Goal: Information Seeking & Learning: Learn about a topic

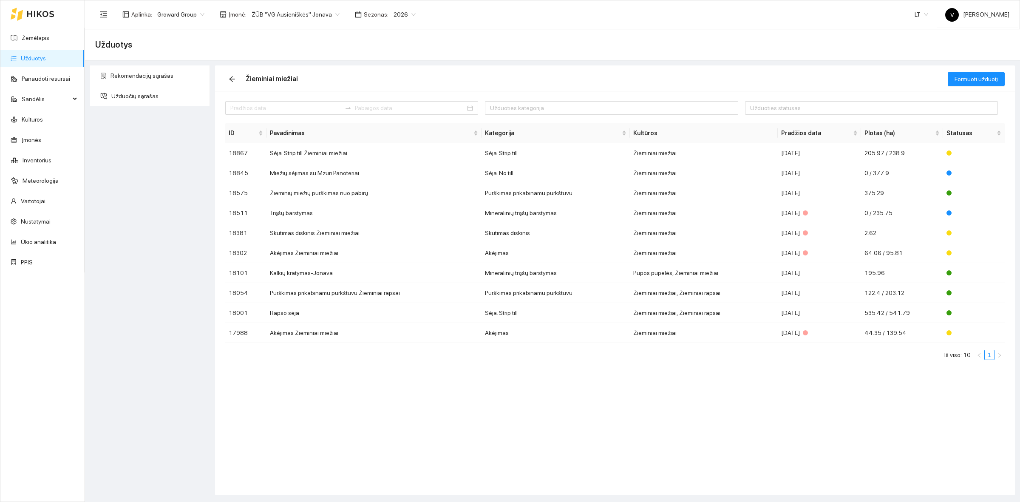
click at [364, 448] on div "Užduoties kategorija Užduoties statusas ID Pavadinimas Kategorija Kultūros Prad…" at bounding box center [615, 293] width 800 height 404
click at [281, 15] on span "ŽŪB "VG Ausieniškės" Jonava" at bounding box center [296, 14] width 88 height 13
click at [294, 75] on div "ŽŪB "VG Ausieniškės" Jonava" at bounding box center [291, 71] width 87 height 9
click at [294, 11] on span "ŽŪB "VG Ausieniškės" Jonava" at bounding box center [296, 14] width 88 height 13
click at [42, 243] on link "Ūkio analitika" at bounding box center [38, 242] width 35 height 7
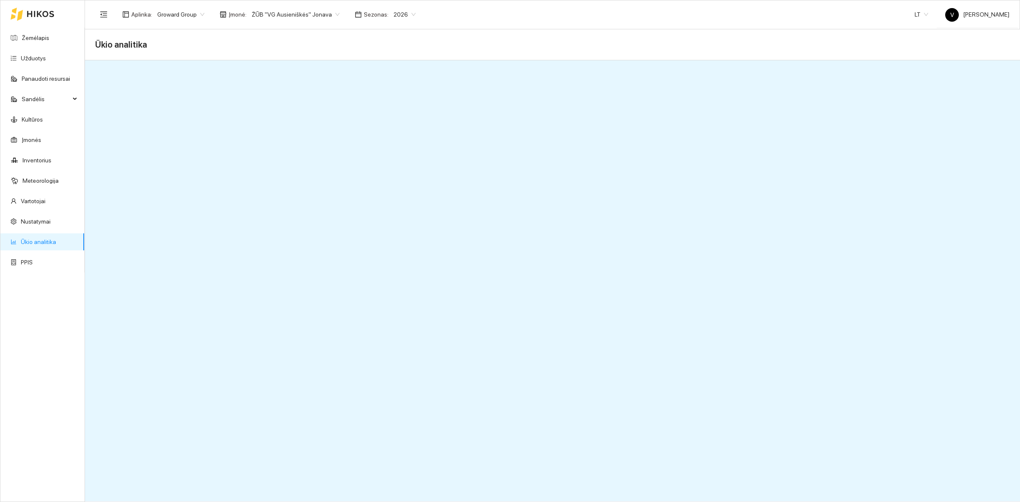
click at [49, 241] on link "Ūkio analitika" at bounding box center [38, 242] width 35 height 7
click at [45, 241] on link "Ūkio analitika" at bounding box center [38, 242] width 35 height 7
click at [43, 58] on link "Užduotys" at bounding box center [33, 58] width 25 height 7
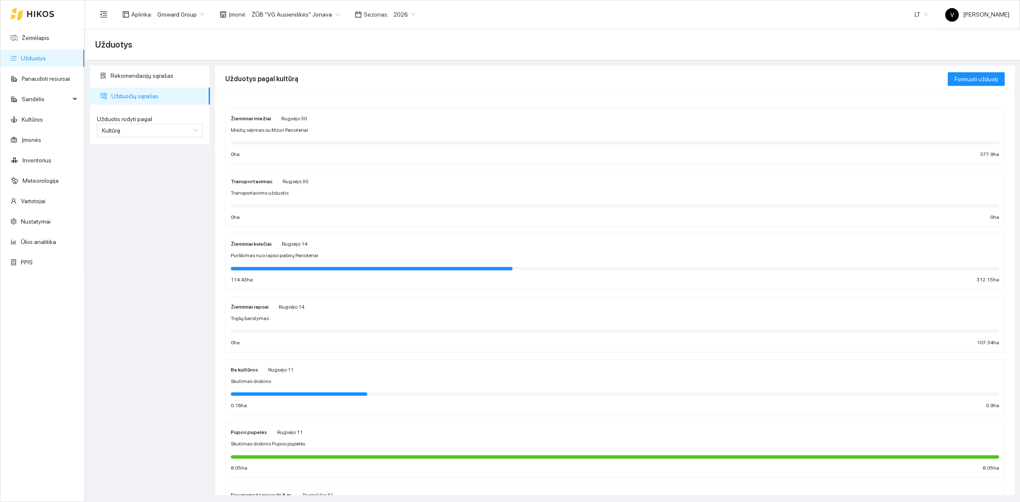
click at [262, 120] on strong "Žieminiai miežiai" at bounding box center [251, 119] width 40 height 6
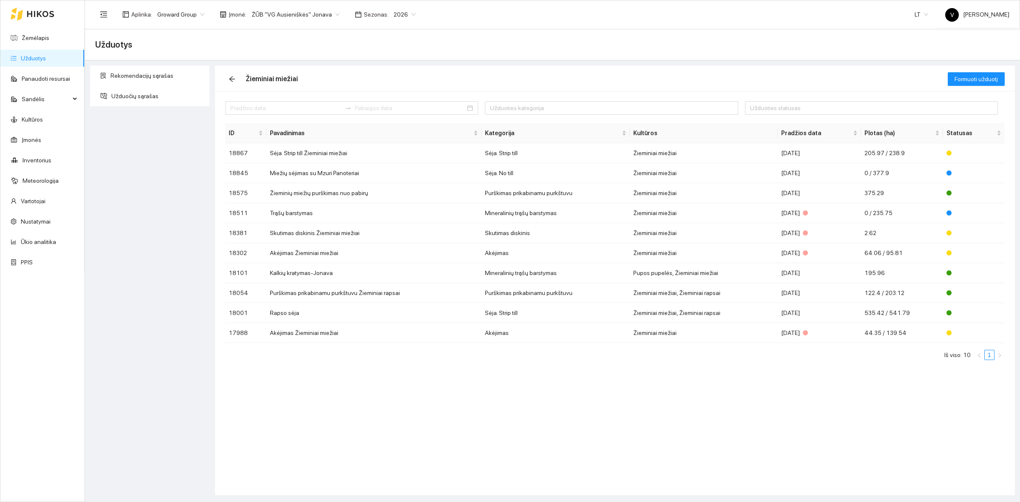
drag, startPoint x: 596, startPoint y: 442, endPoint x: 637, endPoint y: 470, distance: 49.6
click at [596, 443] on div "Užduoties kategorija Užduoties statusas ID Pavadinimas Kategorija Kultūros Prad…" at bounding box center [615, 293] width 800 height 404
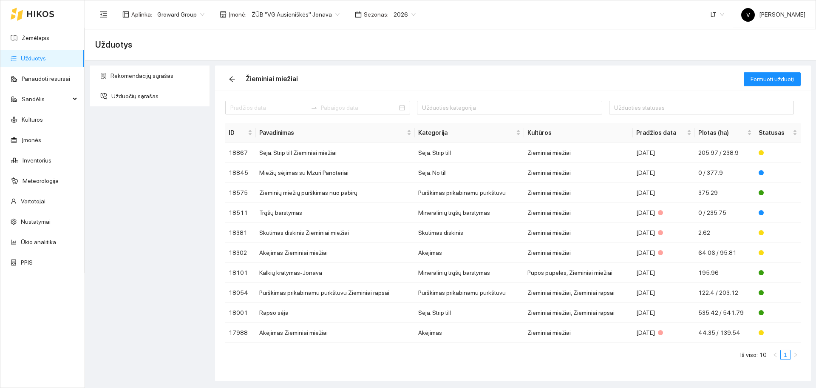
click at [42, 59] on link "Užduotys" at bounding box center [33, 58] width 25 height 7
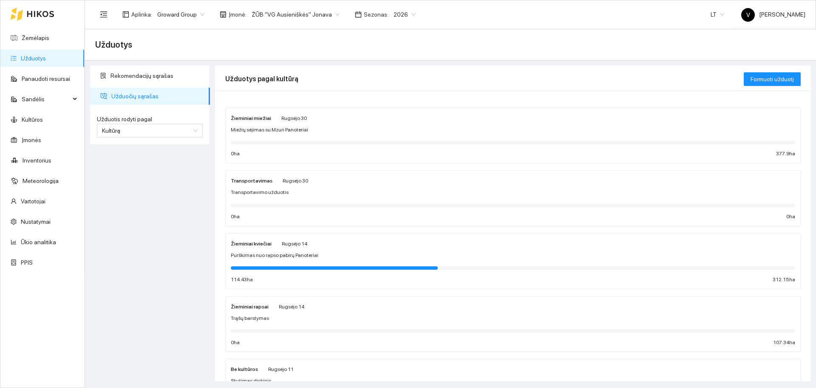
click at [287, 14] on span "ŽŪB "VG Ausieniškės" Jonava" at bounding box center [296, 14] width 88 height 13
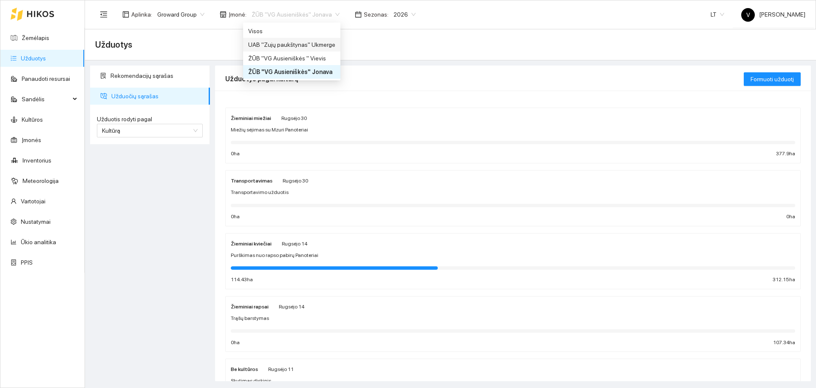
click at [321, 46] on div "UAB "Zujų paukštynas" Ukmerge" at bounding box center [291, 44] width 87 height 9
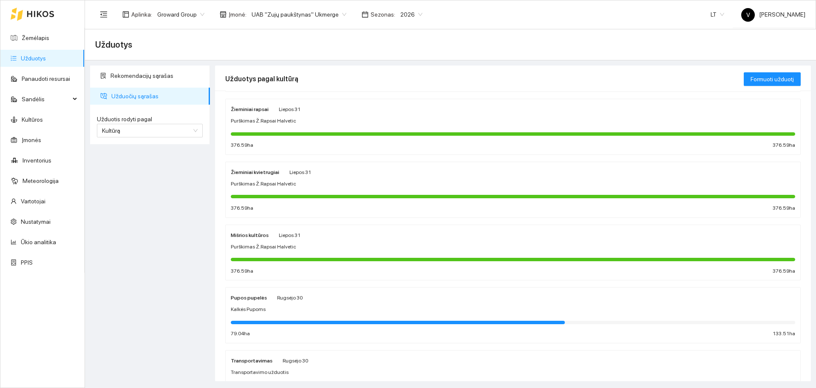
scroll to position [53, 0]
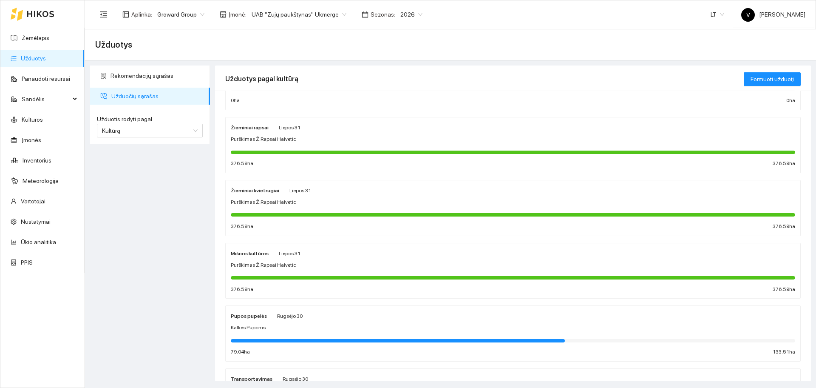
click at [256, 259] on div "Mišrios kultūros Liepos 31 Purškimas Ž.Rapsai Halvetic 376.59 ha 376.59 ha" at bounding box center [513, 270] width 565 height 45
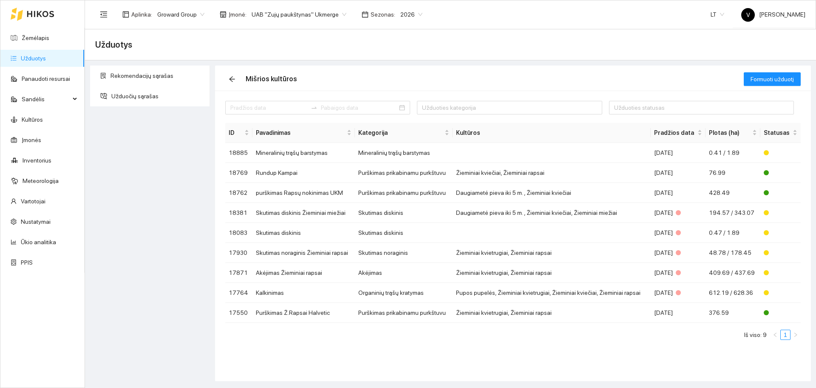
click at [44, 55] on link "Užduotys" at bounding box center [33, 58] width 25 height 7
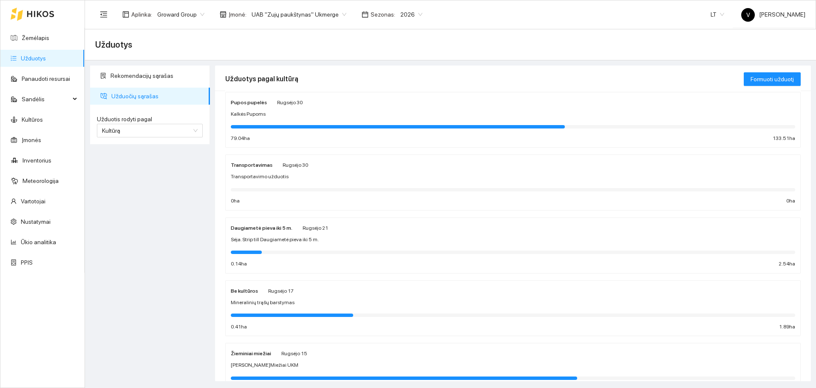
scroll to position [266, 0]
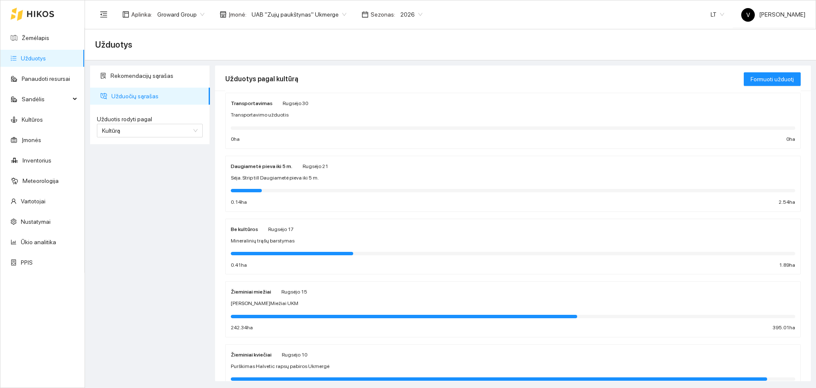
click at [249, 303] on span "[PERSON_NAME]Miežiai UKM" at bounding box center [265, 303] width 68 height 8
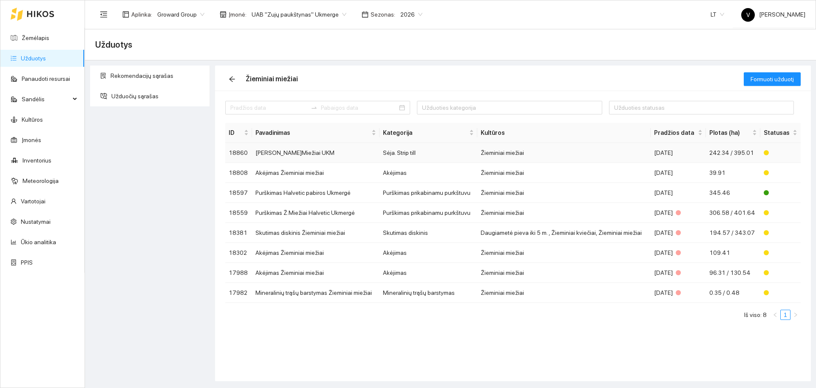
click at [275, 151] on td "[PERSON_NAME]Miežiai UKM" at bounding box center [316, 153] width 128 height 20
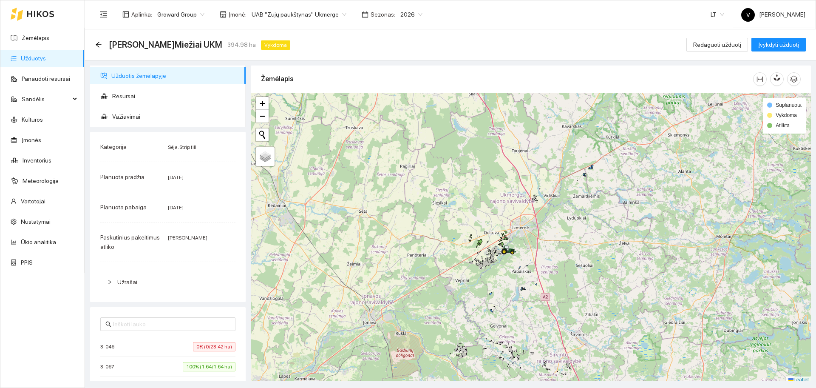
scroll to position [3, 0]
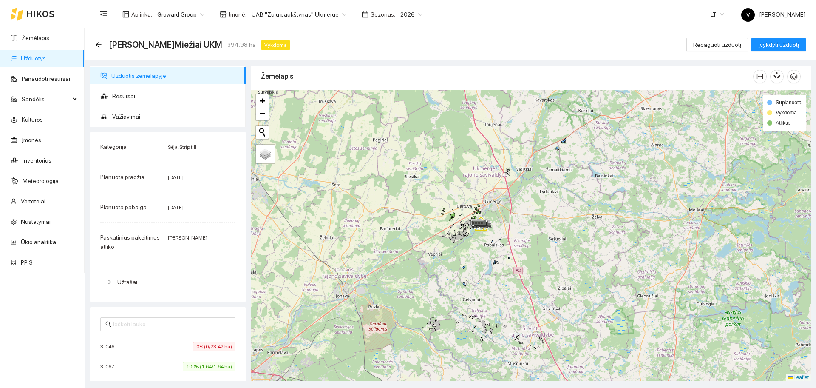
drag, startPoint x: 523, startPoint y: 273, endPoint x: 519, endPoint y: 270, distance: 4.6
click at [519, 270] on div at bounding box center [531, 235] width 560 height 291
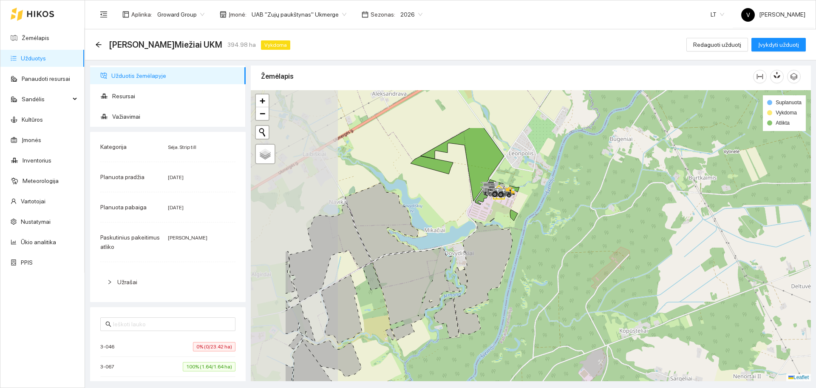
drag, startPoint x: 416, startPoint y: 180, endPoint x: 505, endPoint y: 253, distance: 115.7
click at [507, 249] on icon at bounding box center [483, 277] width 59 height 113
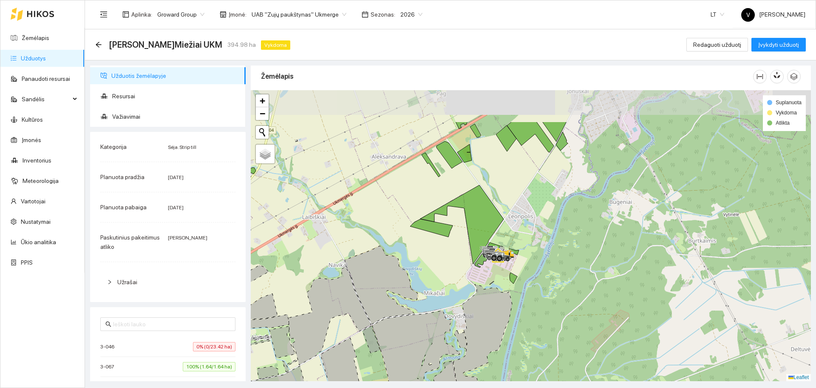
drag, startPoint x: 528, startPoint y: 150, endPoint x: 518, endPoint y: 207, distance: 58.7
click at [519, 207] on div at bounding box center [531, 235] width 560 height 291
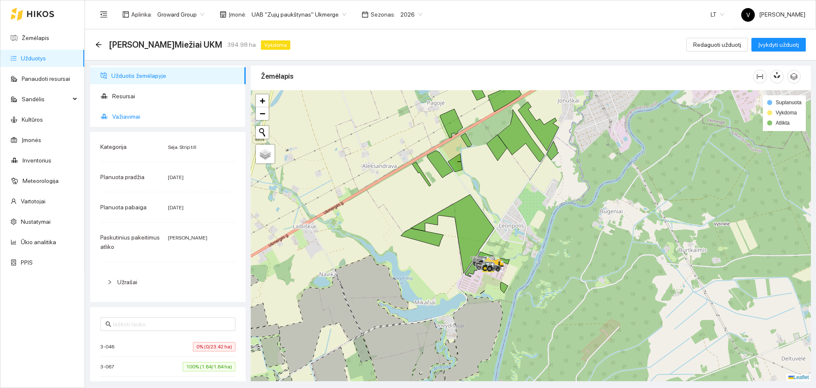
click at [128, 115] on span "Važiavimai" at bounding box center [175, 116] width 127 height 17
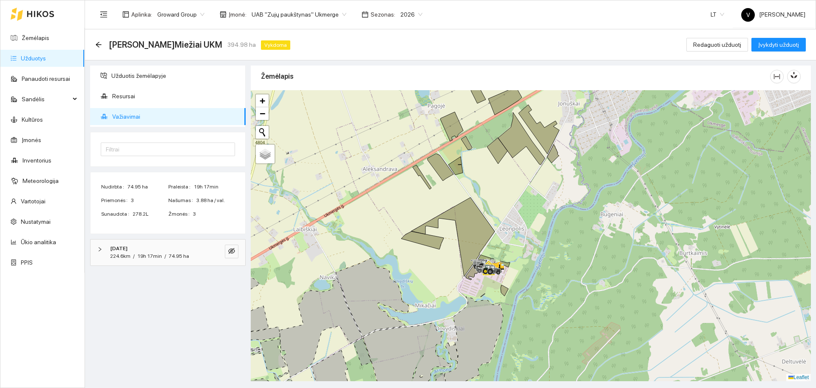
drag, startPoint x: 514, startPoint y: 179, endPoint x: 521, endPoint y: 190, distance: 13.9
click at [521, 190] on div at bounding box center [531, 235] width 560 height 291
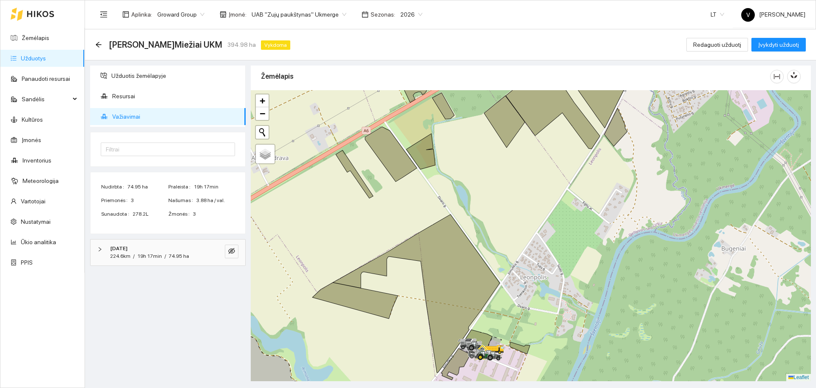
drag, startPoint x: 536, startPoint y: 204, endPoint x: 530, endPoint y: 210, distance: 8.4
click at [530, 210] on div at bounding box center [531, 235] width 560 height 291
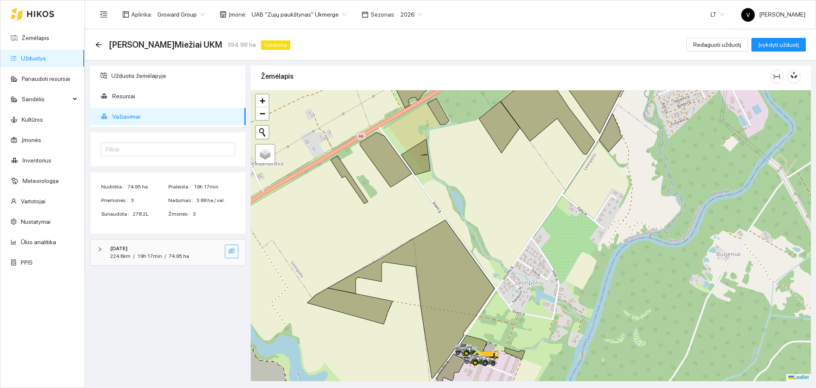
click at [232, 250] on icon "eye-invisible" at bounding box center [231, 251] width 7 height 6
drag, startPoint x: 503, startPoint y: 206, endPoint x: 478, endPoint y: 260, distance: 59.7
click at [478, 260] on div at bounding box center [531, 235] width 560 height 291
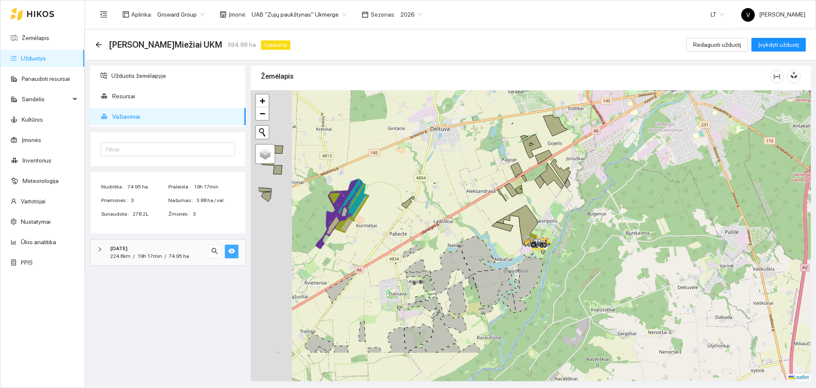
drag, startPoint x: 358, startPoint y: 254, endPoint x: 430, endPoint y: 190, distance: 96.4
click at [430, 190] on div at bounding box center [531, 235] width 560 height 291
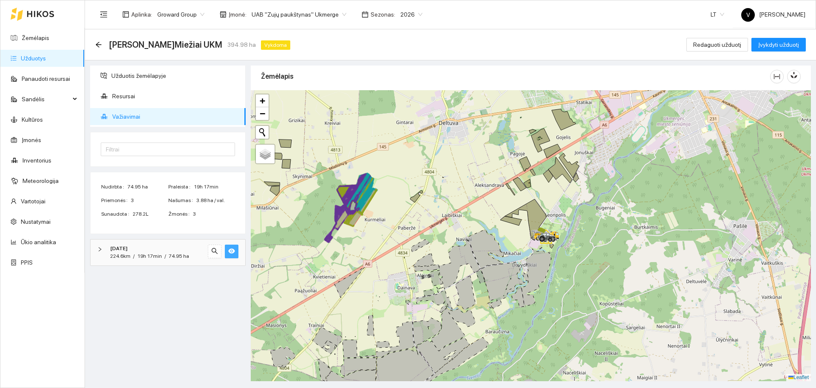
click at [44, 57] on link "Užduotys" at bounding box center [33, 58] width 25 height 7
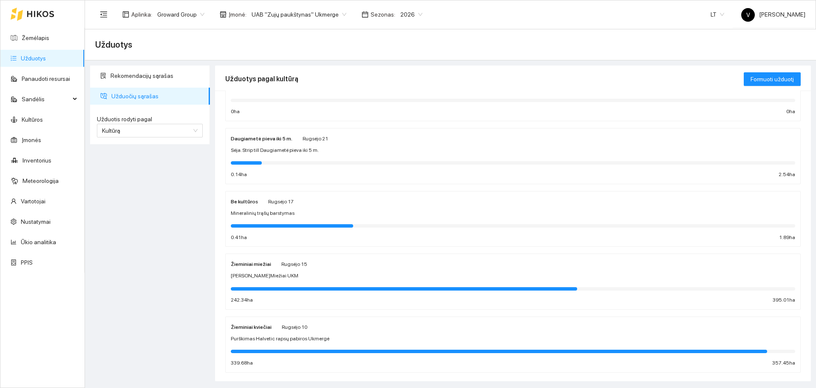
scroll to position [309, 0]
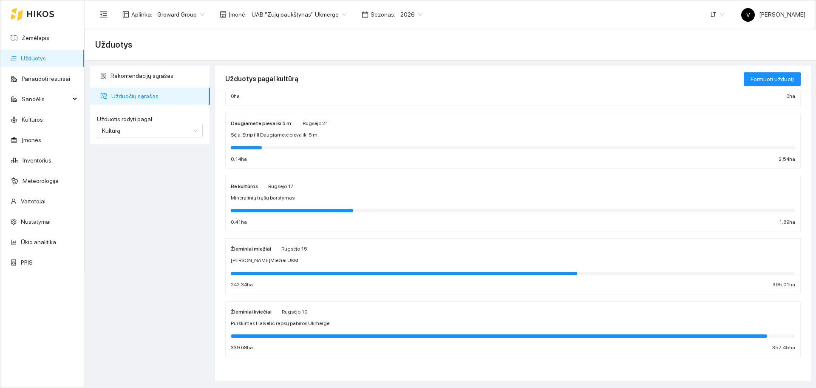
click at [256, 261] on span "[PERSON_NAME]Miežiai UKM" at bounding box center [265, 260] width 68 height 8
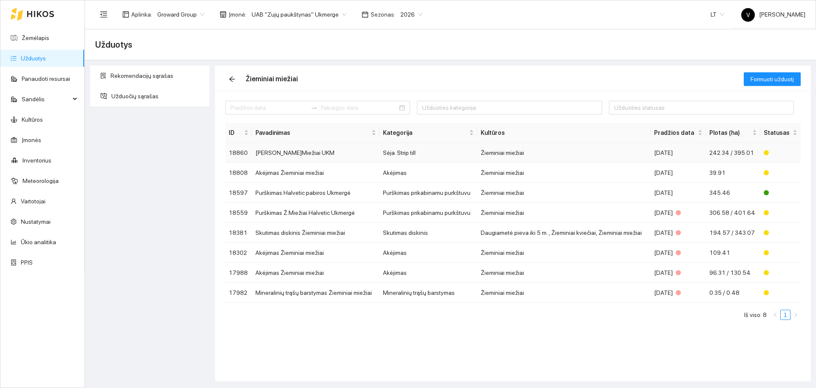
click at [281, 153] on td "[PERSON_NAME]Miežiai UKM" at bounding box center [316, 153] width 128 height 20
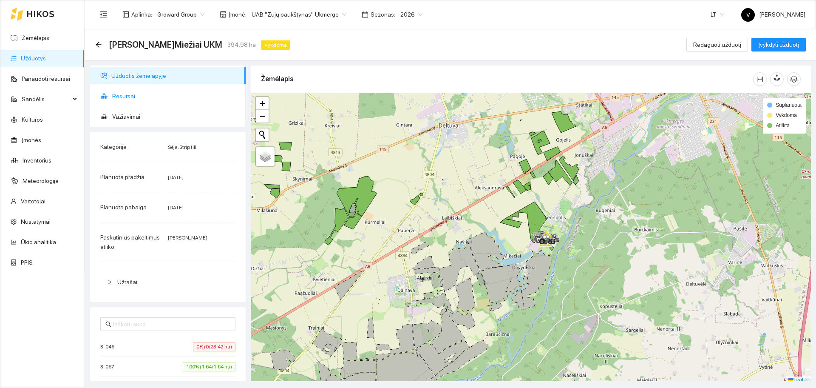
click at [143, 97] on span "Resursai" at bounding box center [175, 96] width 127 height 17
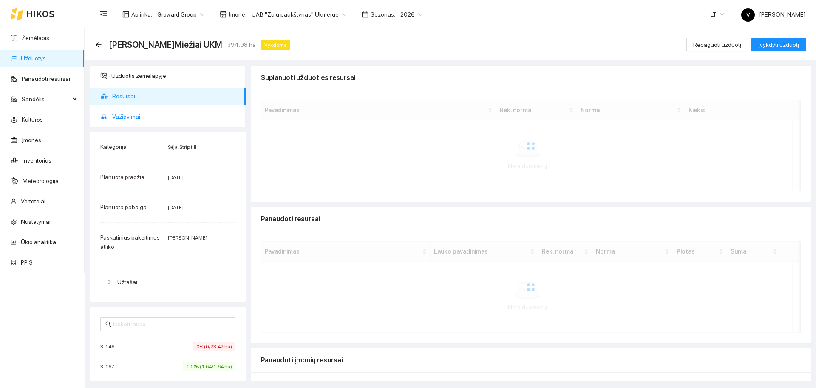
click at [142, 116] on span "Važiavimai" at bounding box center [175, 116] width 127 height 17
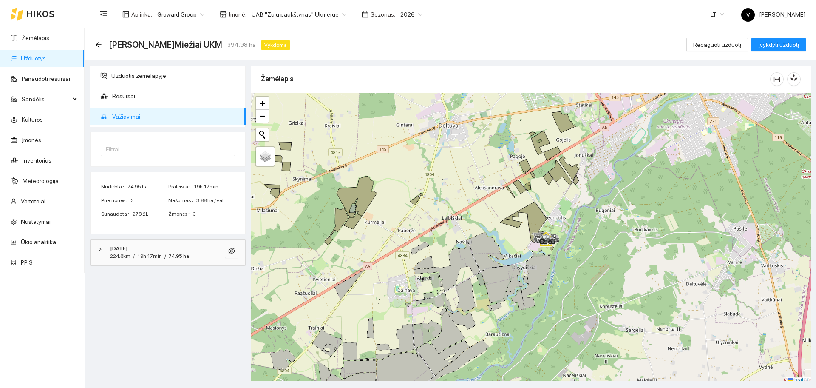
click at [32, 59] on link "Užduotys" at bounding box center [33, 58] width 25 height 7
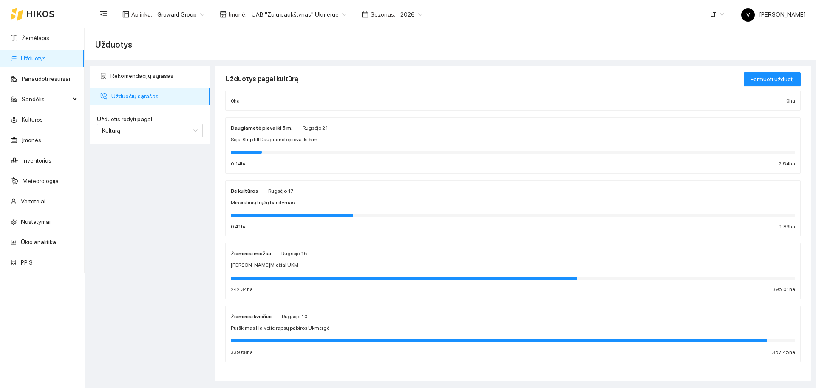
scroll to position [309, 0]
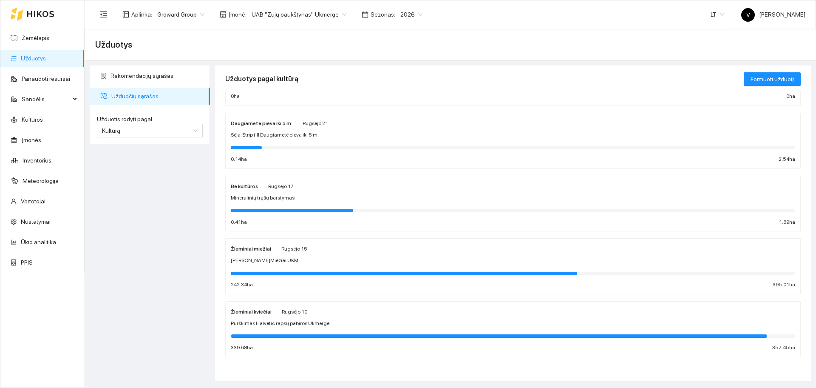
click at [254, 253] on div "Žieminiai miežiai" at bounding box center [251, 248] width 40 height 9
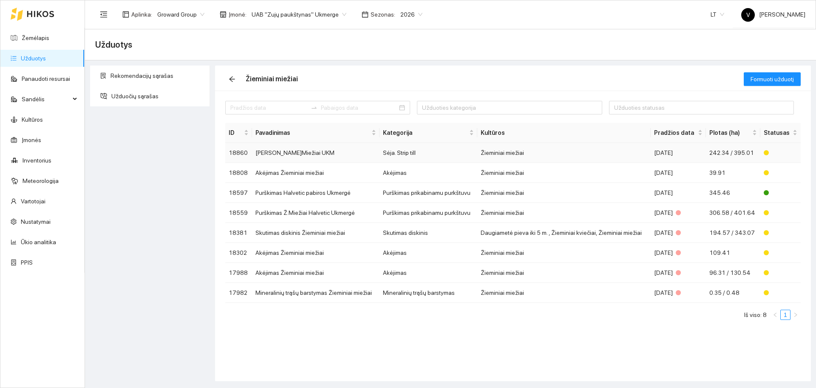
click at [298, 151] on td "[PERSON_NAME]Miežiai UKM" at bounding box center [316, 153] width 128 height 20
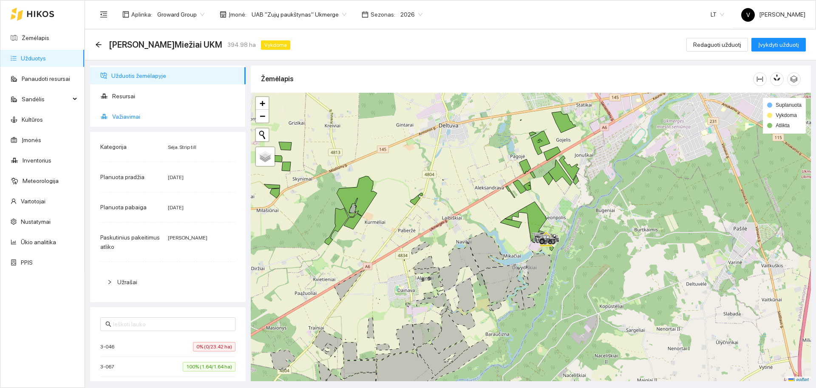
click at [128, 115] on span "Važiavimai" at bounding box center [175, 116] width 127 height 17
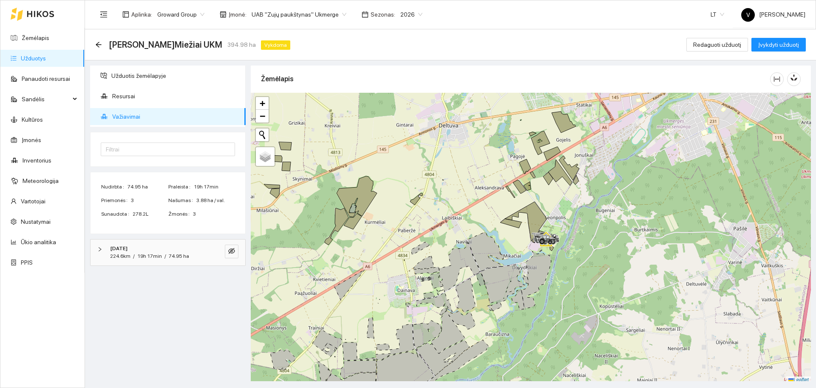
scroll to position [3, 0]
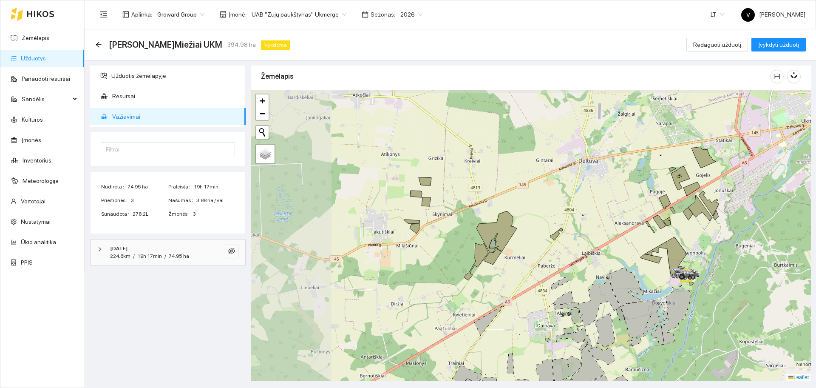
drag, startPoint x: 455, startPoint y: 160, endPoint x: 568, endPoint y: 176, distance: 115.0
click at [568, 176] on div at bounding box center [531, 235] width 560 height 291
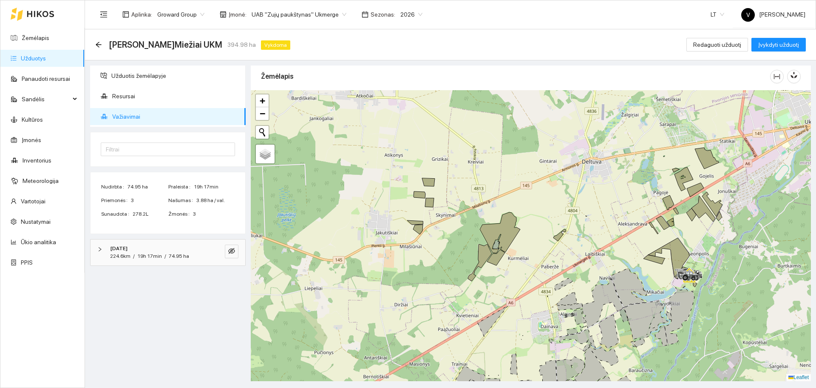
click at [423, 196] on div at bounding box center [531, 235] width 560 height 291
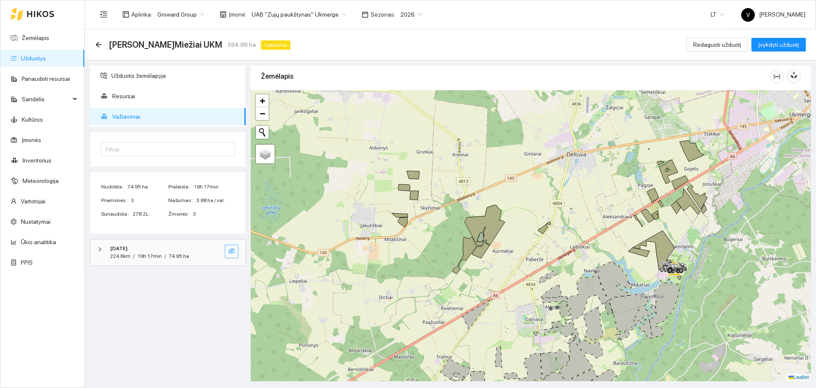
click at [232, 252] on icon "eye-invisible" at bounding box center [232, 251] width 2 height 2
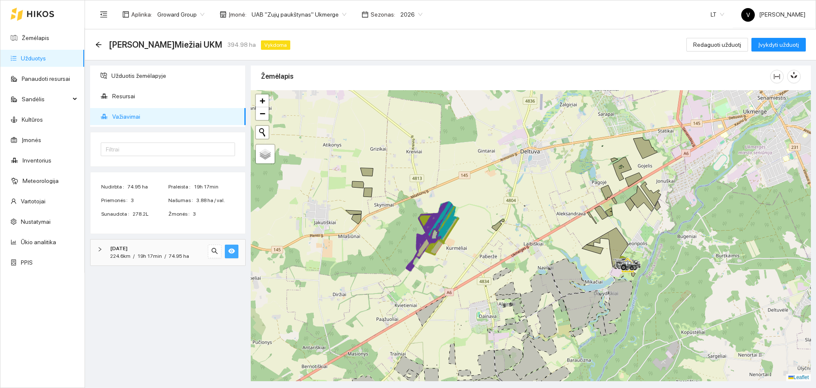
drag, startPoint x: 588, startPoint y: 245, endPoint x: 518, endPoint y: 242, distance: 69.4
click at [524, 242] on div at bounding box center [531, 235] width 560 height 291
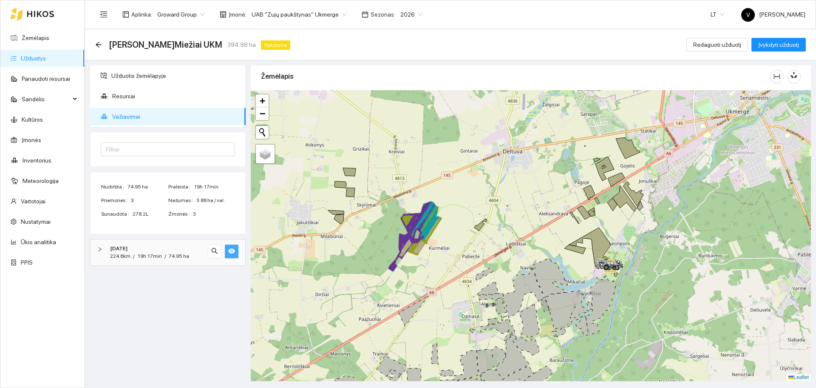
click at [326, 18] on span "UAB "Zujų paukštynas" Ukmerge" at bounding box center [299, 14] width 95 height 13
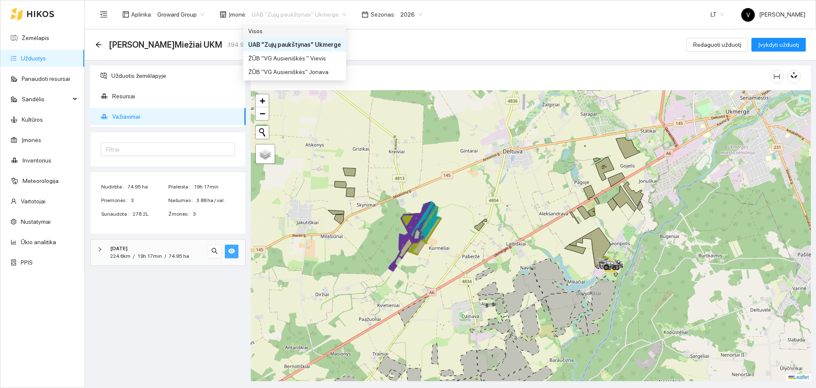
click at [283, 29] on div "Visos" at bounding box center [294, 30] width 93 height 9
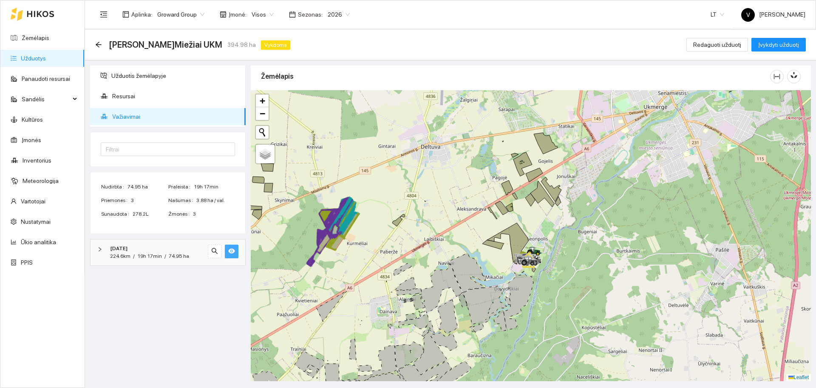
drag, startPoint x: 641, startPoint y: 221, endPoint x: 588, endPoint y: 220, distance: 53.2
click at [588, 220] on div at bounding box center [531, 235] width 560 height 291
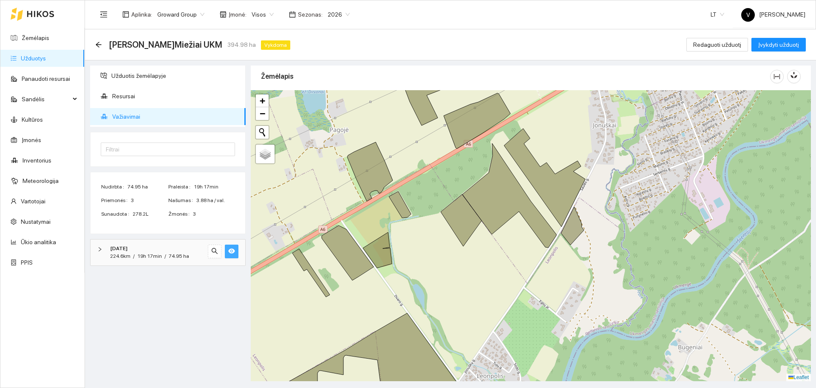
drag, startPoint x: 579, startPoint y: 196, endPoint x: 619, endPoint y: 194, distance: 40.0
click at [619, 194] on div at bounding box center [531, 235] width 560 height 291
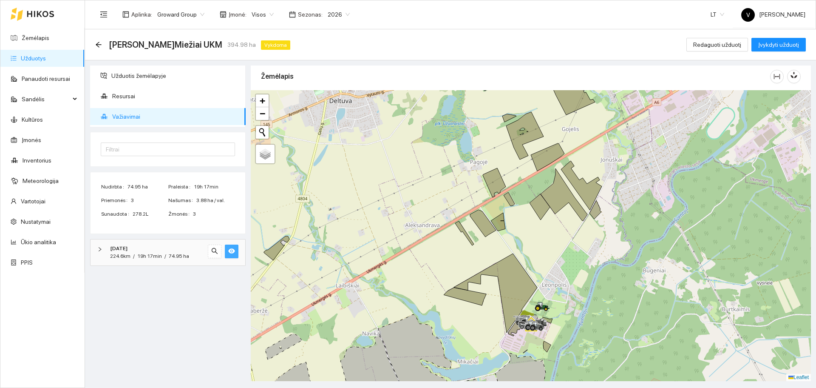
click at [102, 249] on div at bounding box center [102, 248] width 10 height 9
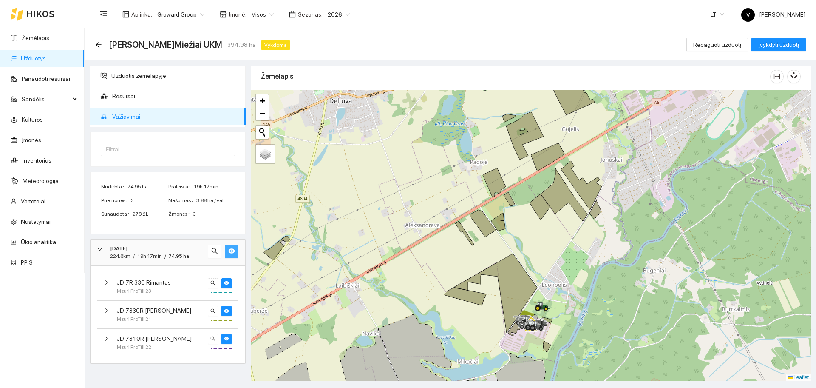
click at [102, 249] on div at bounding box center [102, 248] width 10 height 9
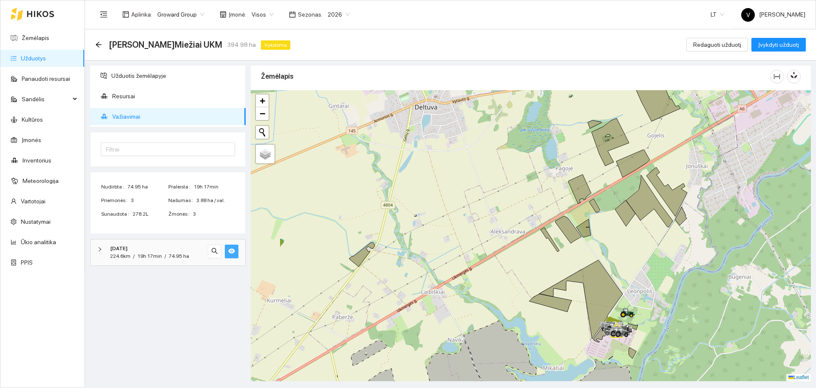
drag, startPoint x: 441, startPoint y: 196, endPoint x: 526, endPoint y: 202, distance: 85.7
click at [526, 202] on div at bounding box center [531, 235] width 560 height 291
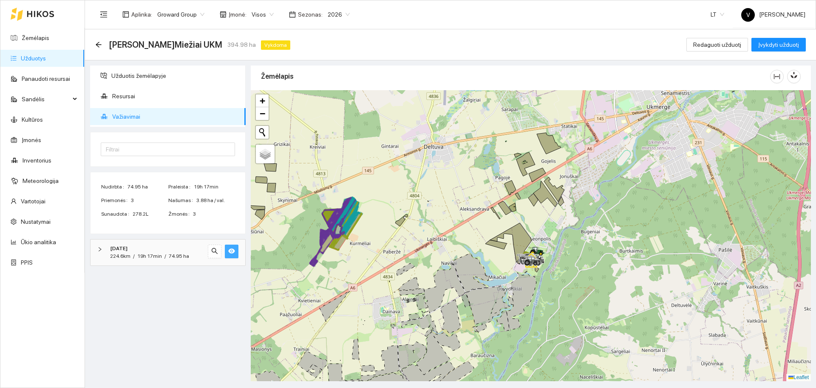
click at [405, 191] on div at bounding box center [531, 235] width 560 height 291
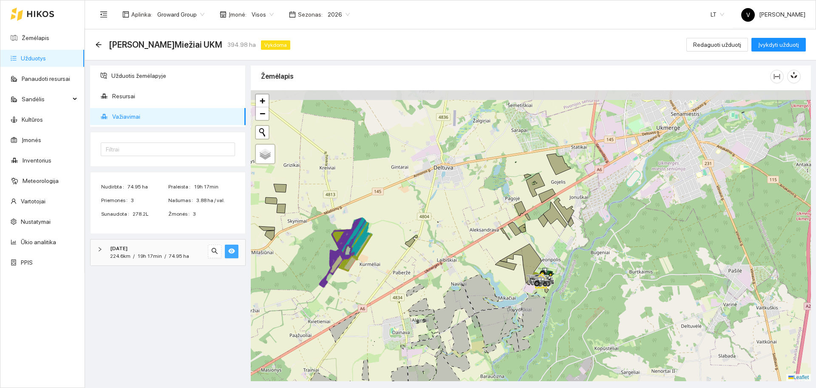
drag, startPoint x: 438, startPoint y: 200, endPoint x: 448, endPoint y: 221, distance: 23.0
click at [448, 221] on div at bounding box center [531, 235] width 560 height 291
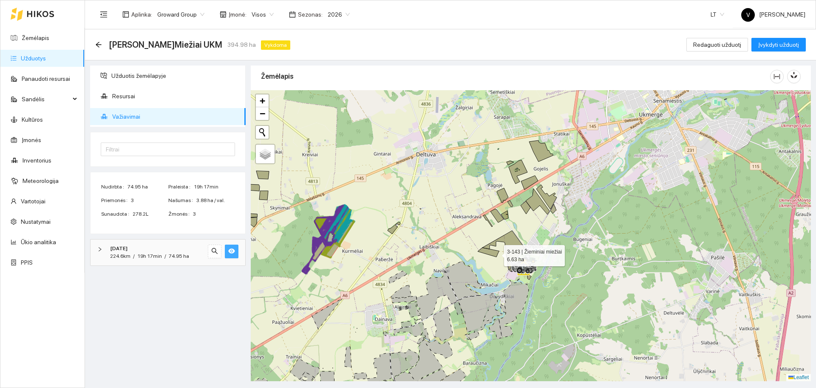
drag, startPoint x: 506, startPoint y: 260, endPoint x: 497, endPoint y: 254, distance: 11.3
click at [497, 254] on icon at bounding box center [488, 251] width 21 height 9
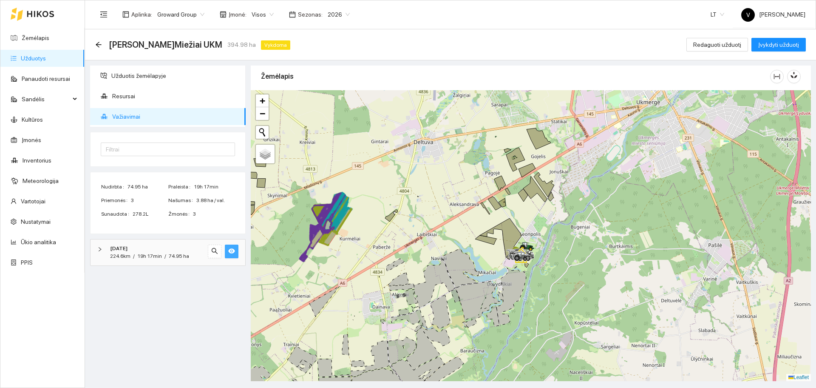
drag, startPoint x: 425, startPoint y: 223, endPoint x: 423, endPoint y: 210, distance: 12.6
click at [423, 210] on div at bounding box center [531, 235] width 560 height 291
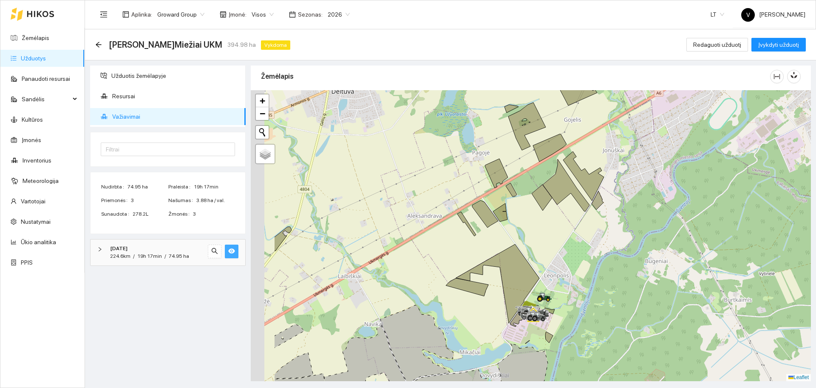
drag, startPoint x: 529, startPoint y: 191, endPoint x: 584, endPoint y: 199, distance: 55.4
click at [596, 188] on icon at bounding box center [583, 175] width 41 height 49
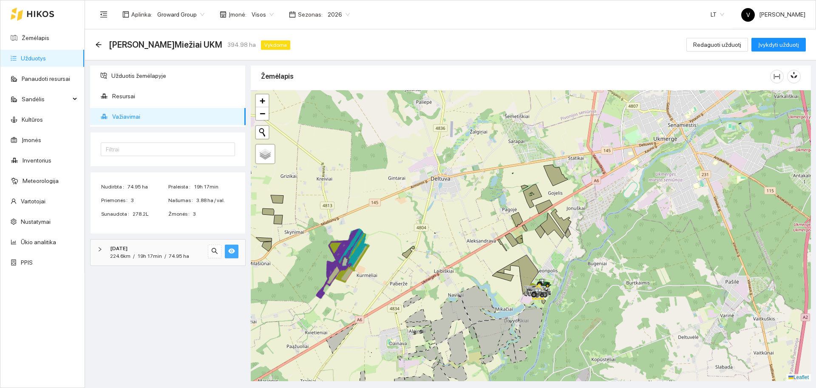
drag, startPoint x: 533, startPoint y: 252, endPoint x: 545, endPoint y: 254, distance: 12.2
click at [545, 254] on div at bounding box center [531, 235] width 560 height 291
drag, startPoint x: 233, startPoint y: 252, endPoint x: 233, endPoint y: 258, distance: 6.0
click at [233, 252] on icon "eye" at bounding box center [231, 250] width 7 height 7
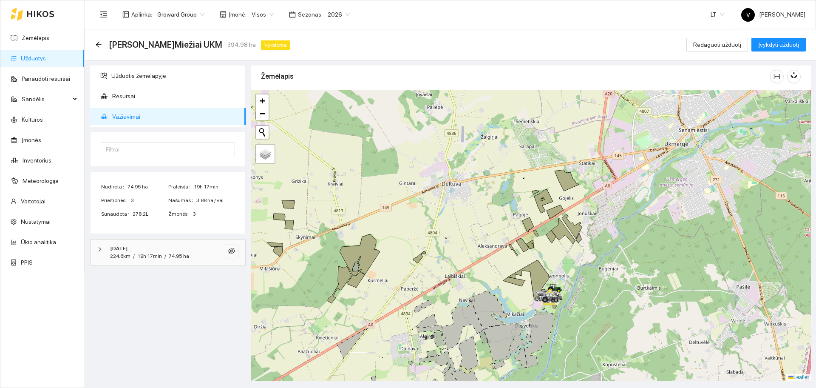
drag, startPoint x: 320, startPoint y: 241, endPoint x: 325, endPoint y: 245, distance: 6.6
click at [324, 244] on div at bounding box center [531, 235] width 560 height 291
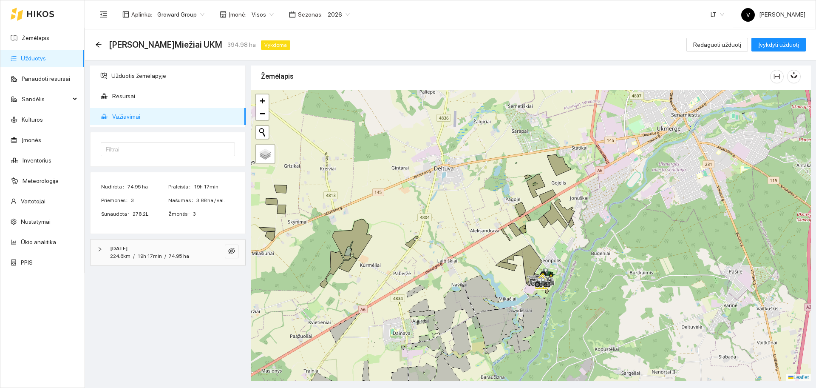
drag, startPoint x: 532, startPoint y: 280, endPoint x: 524, endPoint y: 262, distance: 19.6
click at [524, 262] on icon at bounding box center [521, 264] width 42 height 40
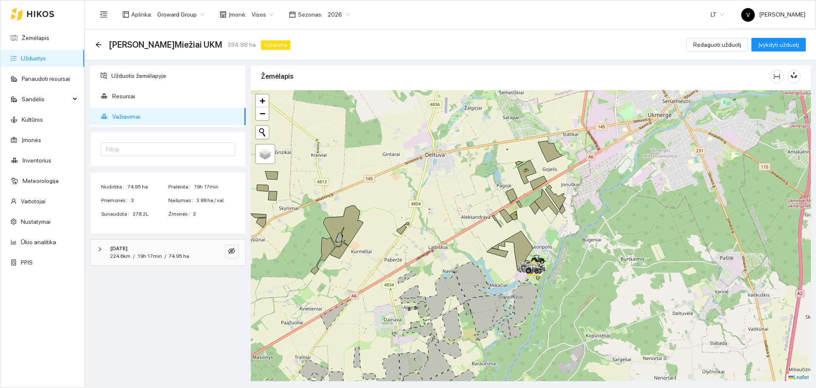
drag, startPoint x: 556, startPoint y: 238, endPoint x: 547, endPoint y: 225, distance: 15.6
click at [547, 225] on div at bounding box center [531, 235] width 560 height 291
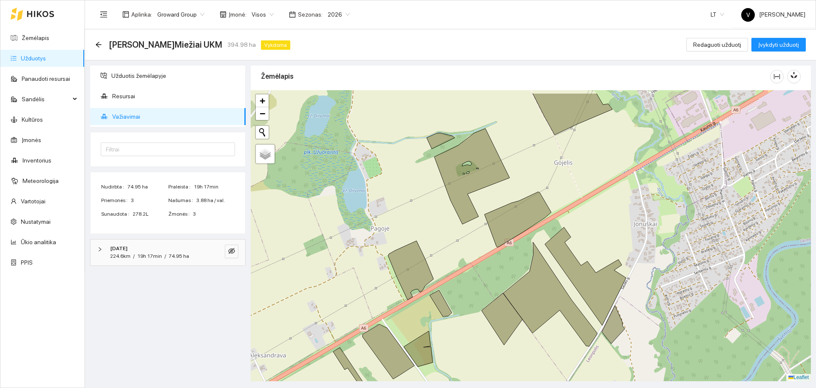
drag, startPoint x: 624, startPoint y: 177, endPoint x: 576, endPoint y: 210, distance: 58.5
click at [576, 210] on div at bounding box center [531, 235] width 560 height 291
click at [235, 249] on icon "eye-invisible" at bounding box center [231, 250] width 7 height 7
click at [545, 175] on div at bounding box center [531, 235] width 560 height 291
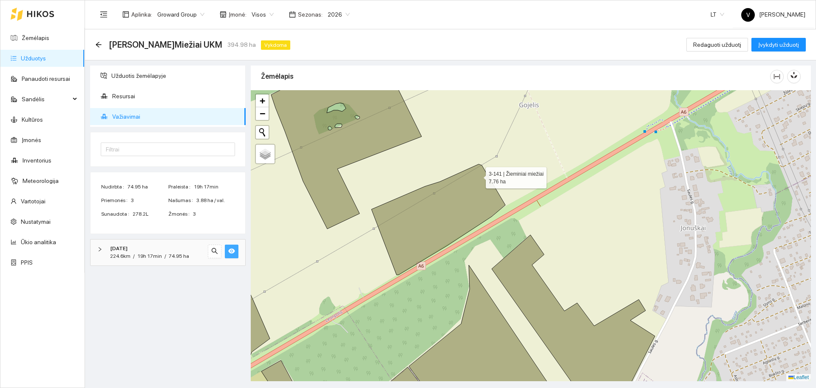
drag, startPoint x: 459, startPoint y: 176, endPoint x: 485, endPoint y: 181, distance: 26.8
click at [485, 181] on icon at bounding box center [439, 219] width 134 height 111
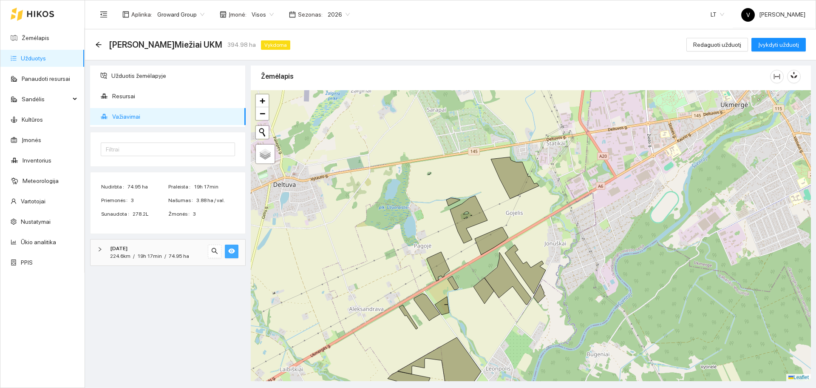
drag, startPoint x: 423, startPoint y: 166, endPoint x: 433, endPoint y: 219, distance: 54.0
click at [433, 219] on div at bounding box center [531, 235] width 560 height 291
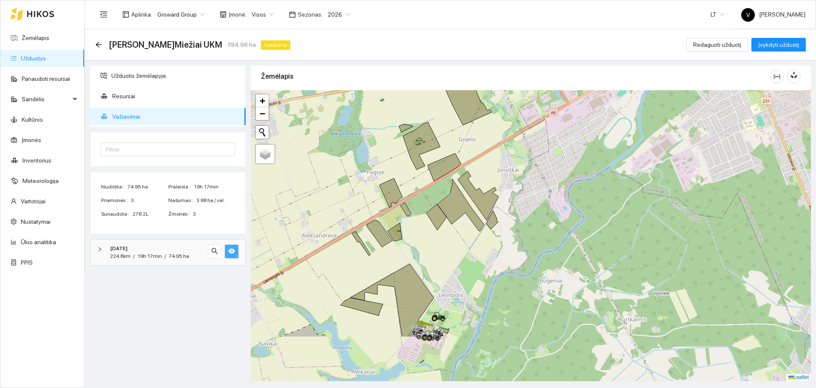
drag, startPoint x: 444, startPoint y: 264, endPoint x: 397, endPoint y: 190, distance: 87.8
click at [397, 190] on icon at bounding box center [391, 192] width 23 height 29
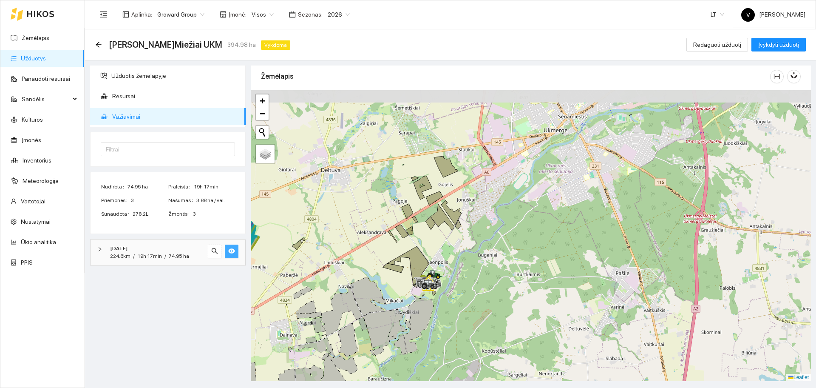
drag, startPoint x: 342, startPoint y: 178, endPoint x: 372, endPoint y: 196, distance: 34.7
click at [372, 196] on div at bounding box center [531, 235] width 560 height 291
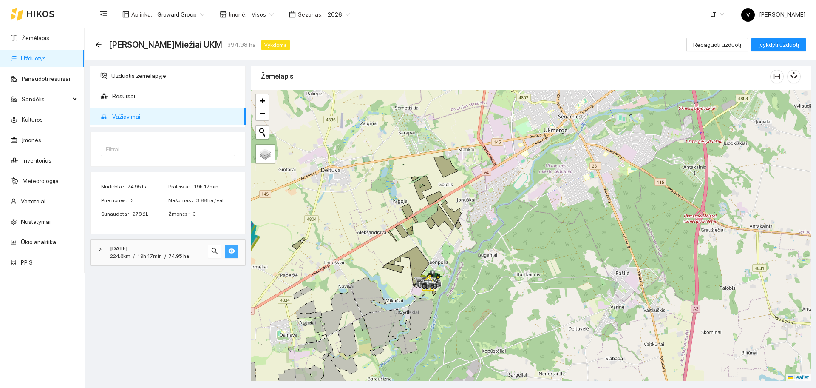
click at [32, 58] on link "Užduotys" at bounding box center [33, 58] width 25 height 7
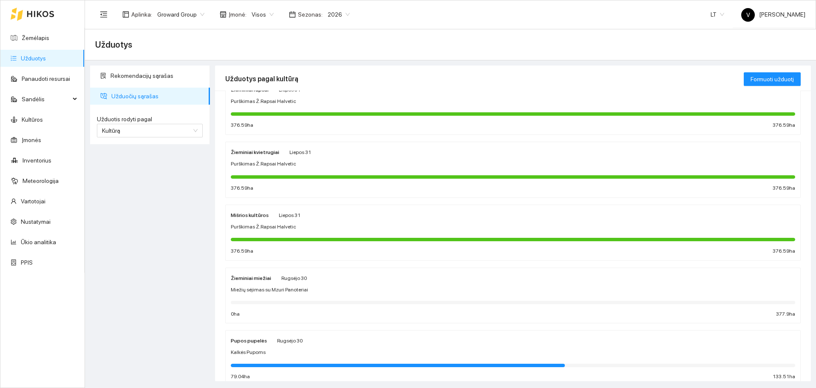
scroll to position [53, 0]
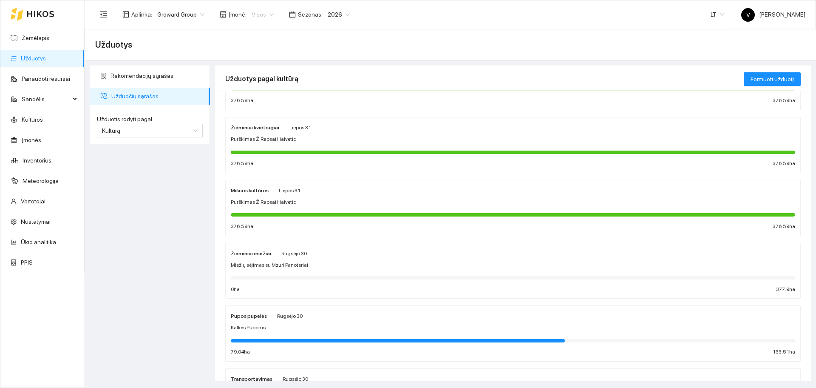
click at [252, 12] on span "Visos" at bounding box center [263, 14] width 22 height 13
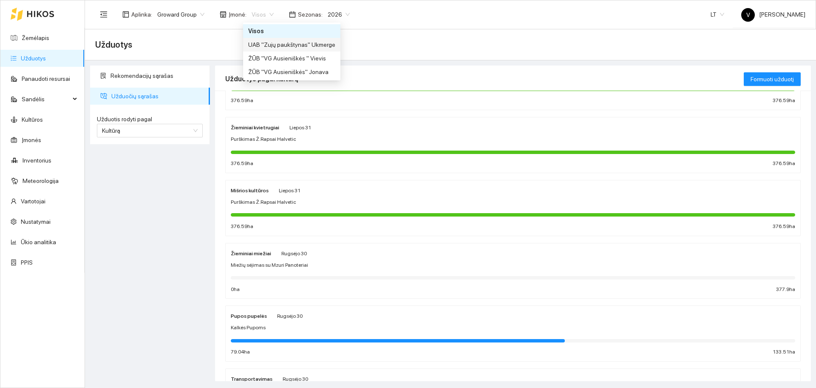
click at [304, 46] on div "UAB "Zujų paukštynas" Ukmerge" at bounding box center [291, 44] width 87 height 9
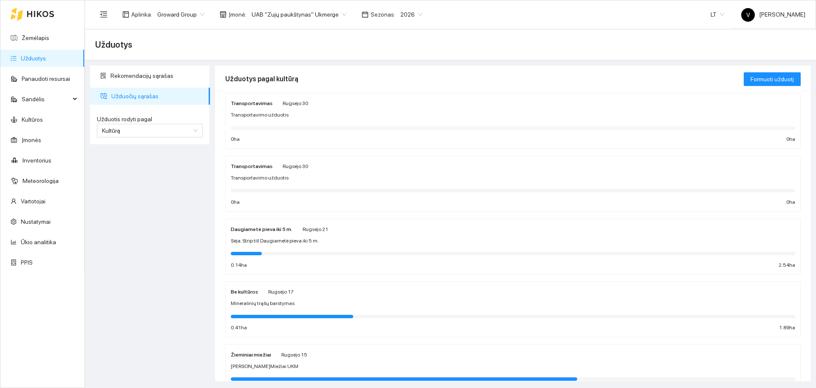
scroll to position [319, 0]
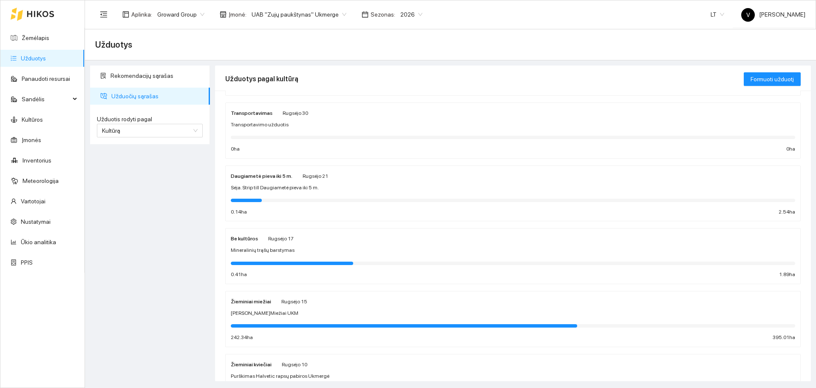
click at [253, 306] on div "Žieminiai miežiai Rugsėjo 15 Sėja Ž.Miežiai UKM 242.34 ha 395.01 ha" at bounding box center [513, 318] width 565 height 45
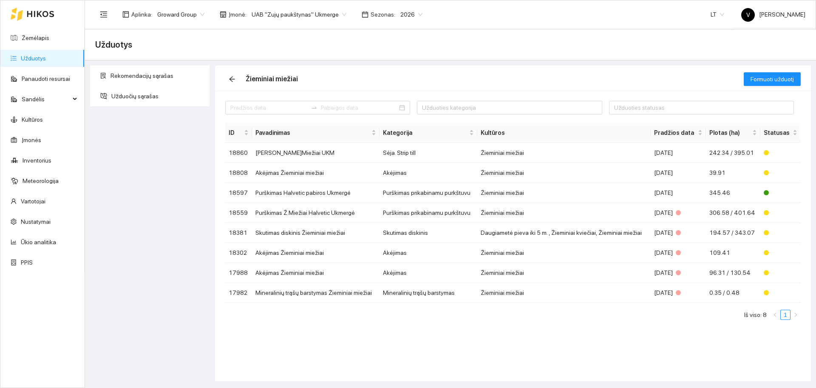
click at [639, 352] on div "Užduoties kategorija Užduoties statusas ID Pavadinimas Kategorija Kultūros Prad…" at bounding box center [513, 236] width 596 height 290
click at [45, 244] on link "Ūkio analitika" at bounding box center [38, 242] width 35 height 7
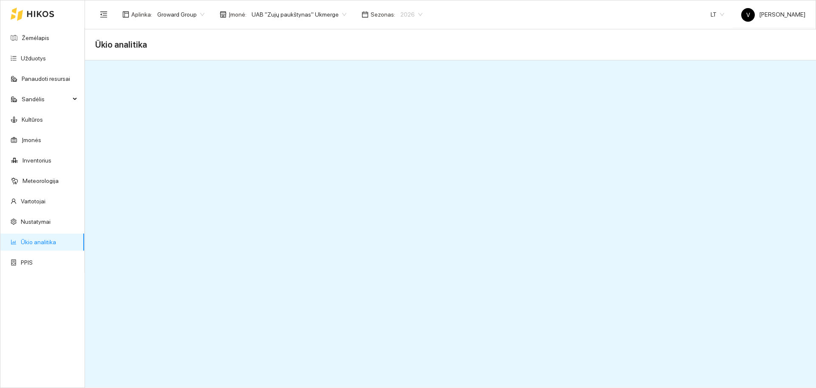
click at [402, 15] on span "2026" at bounding box center [412, 14] width 22 height 13
click at [402, 100] on div "2025" at bounding box center [401, 98] width 22 height 9
click at [312, 15] on span "UAB "Zujų paukštynas" Ukmerge" at bounding box center [299, 14] width 95 height 13
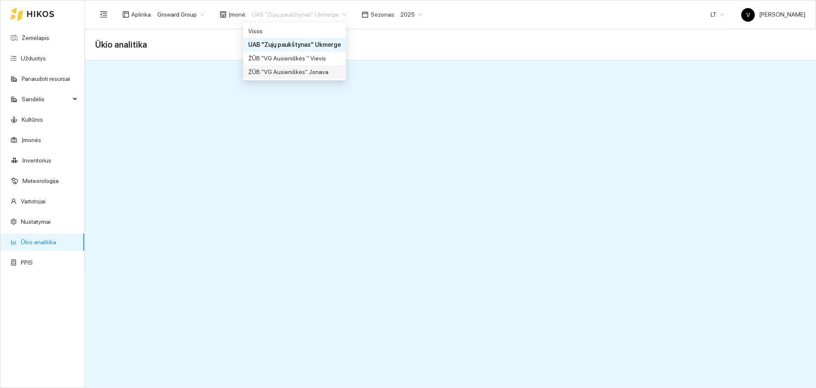
click at [307, 73] on div "ŽŪB "VG Ausieniškės" Jonava" at bounding box center [294, 71] width 93 height 9
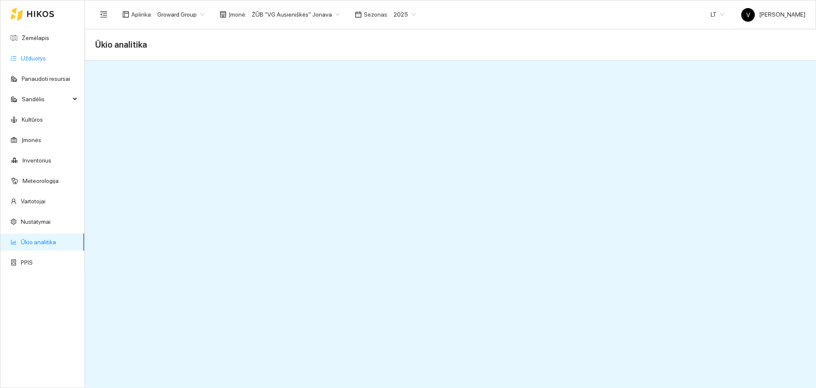
drag, startPoint x: 44, startPoint y: 58, endPoint x: 50, endPoint y: 58, distance: 6.0
click at [44, 58] on link "Užduotys" at bounding box center [33, 58] width 25 height 7
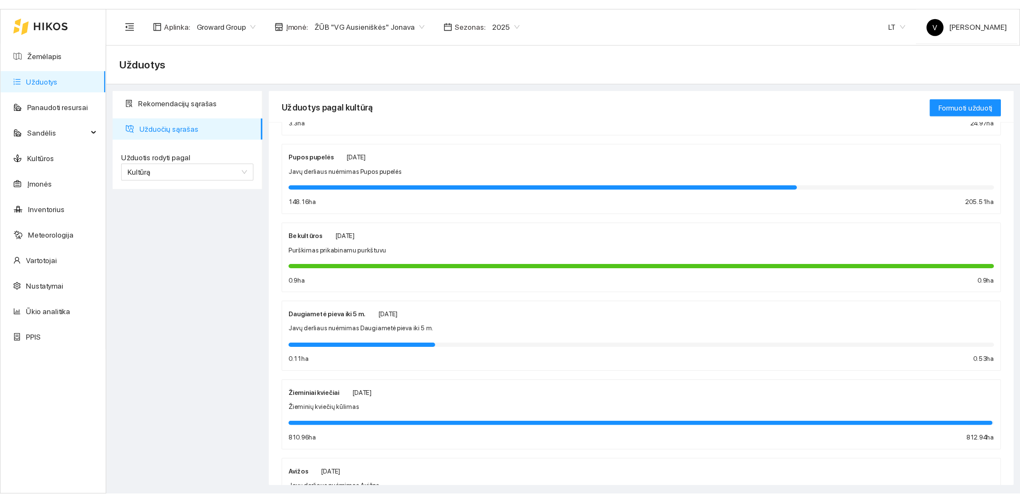
scroll to position [19, 0]
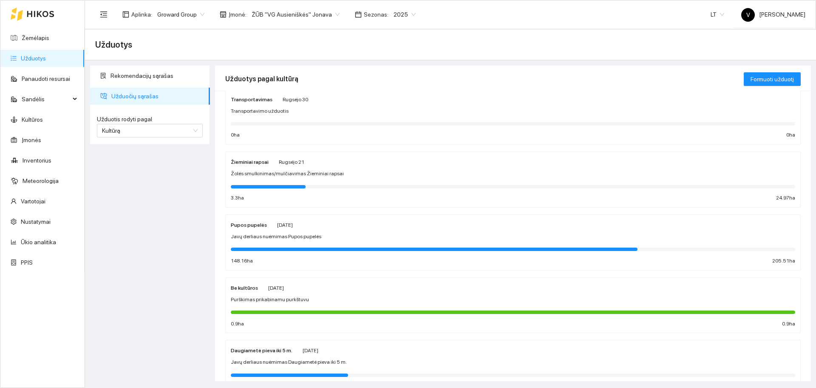
click at [257, 224] on strong "Pupos pupelės" at bounding box center [249, 225] width 36 height 6
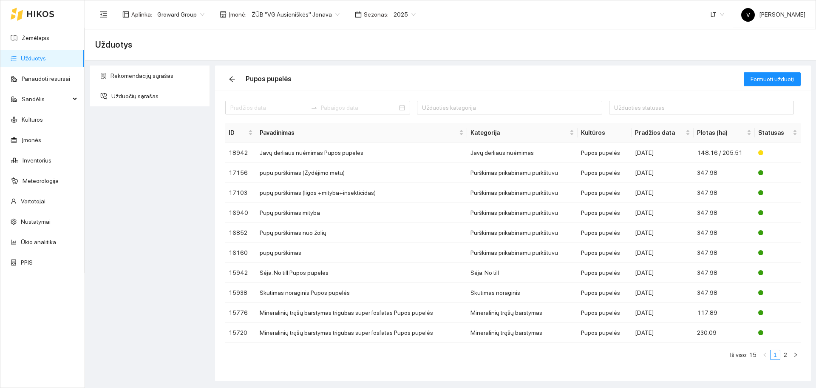
click at [131, 193] on div "Rekomendacijų sąrašas Užduočių sąrašas" at bounding box center [150, 222] width 125 height 315
click at [46, 59] on link "Užduotys" at bounding box center [33, 58] width 25 height 7
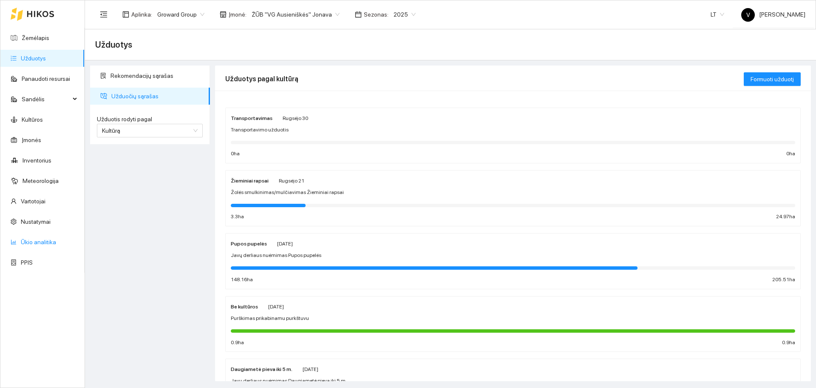
click at [40, 243] on link "Ūkio analitika" at bounding box center [38, 242] width 35 height 7
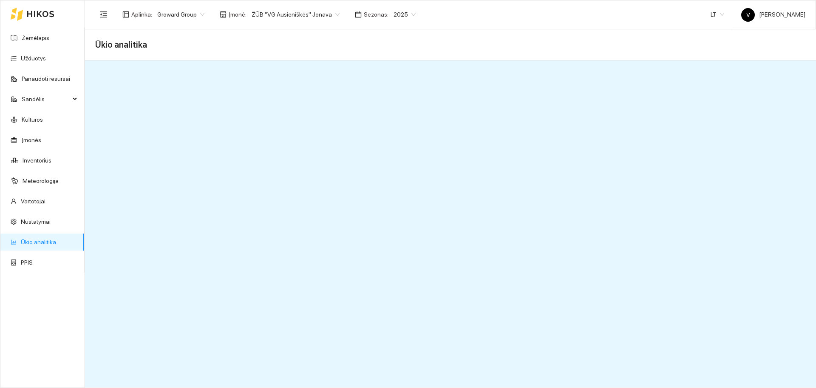
click at [295, 11] on span "ŽŪB "VG Ausieniškės" Jonava" at bounding box center [296, 14] width 88 height 13
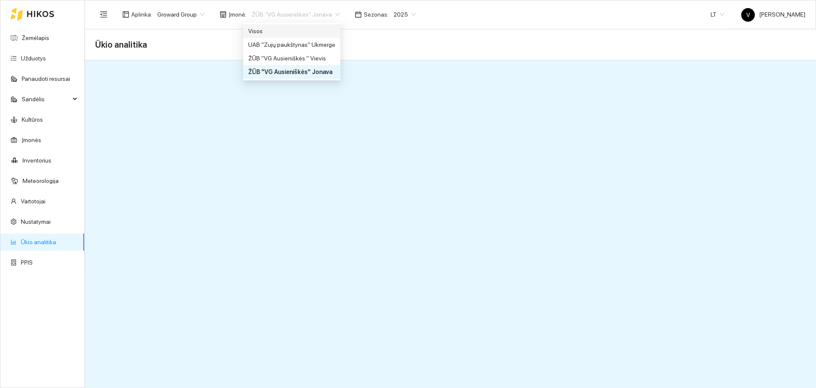
click at [270, 29] on div "Visos" at bounding box center [291, 30] width 87 height 9
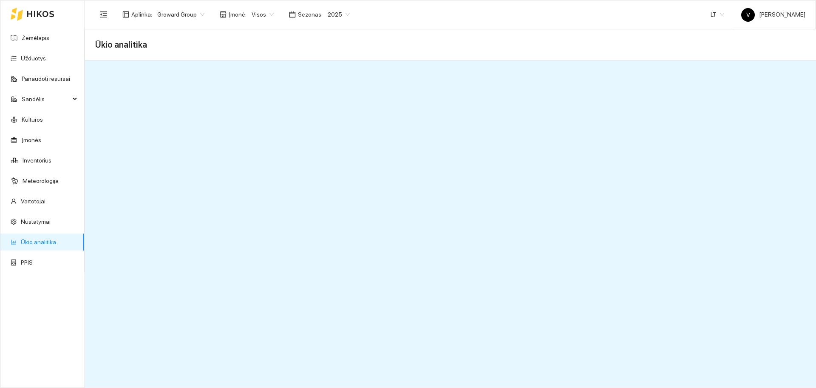
click at [251, 5] on div "Aplinka : Groward Group Įmonė : Visos Visos Sezonas : 2025 LT V Vladas Jefremov…" at bounding box center [450, 14] width 710 height 28
click at [253, 13] on span "Visos" at bounding box center [263, 14] width 22 height 13
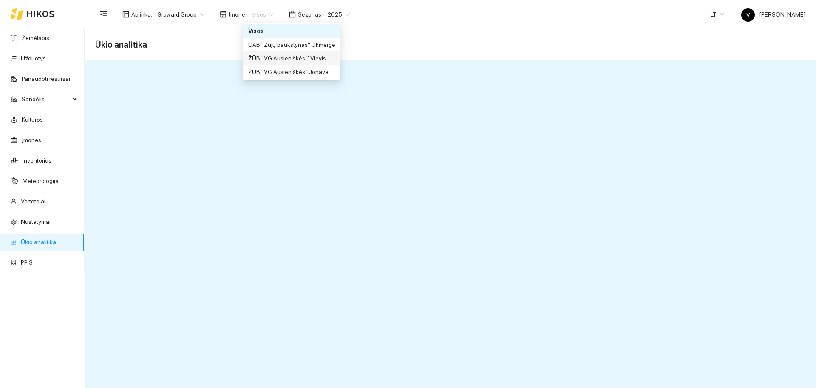
click at [296, 58] on div "ŽŪB "VG Ausieniškės " Vievis" at bounding box center [291, 58] width 87 height 9
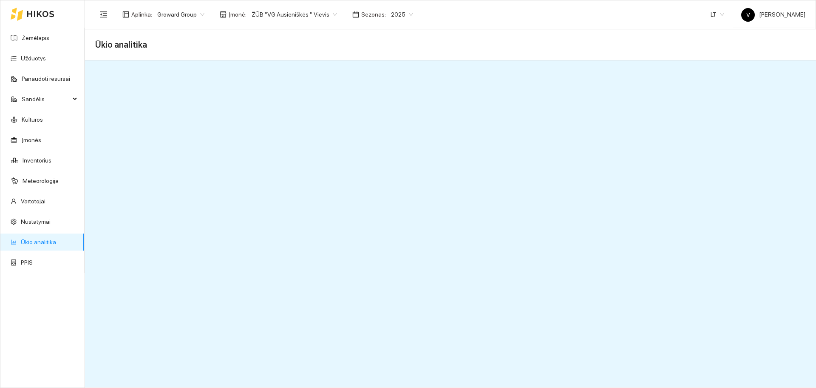
click at [248, 18] on div "ŽŪB "VG Ausieniškės " Vievis" at bounding box center [295, 15] width 96 height 14
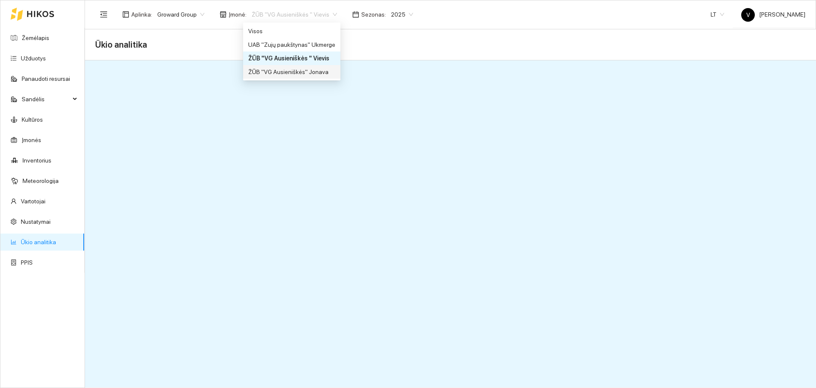
click at [301, 74] on div "ŽŪB "VG Ausieniškės" Jonava" at bounding box center [291, 71] width 87 height 9
click at [286, 11] on span "ŽŪB "VG Ausieniškės" Jonava" at bounding box center [296, 14] width 88 height 13
click at [299, 48] on div "UAB "Zujų paukštynas" Ukmerge" at bounding box center [291, 44] width 87 height 9
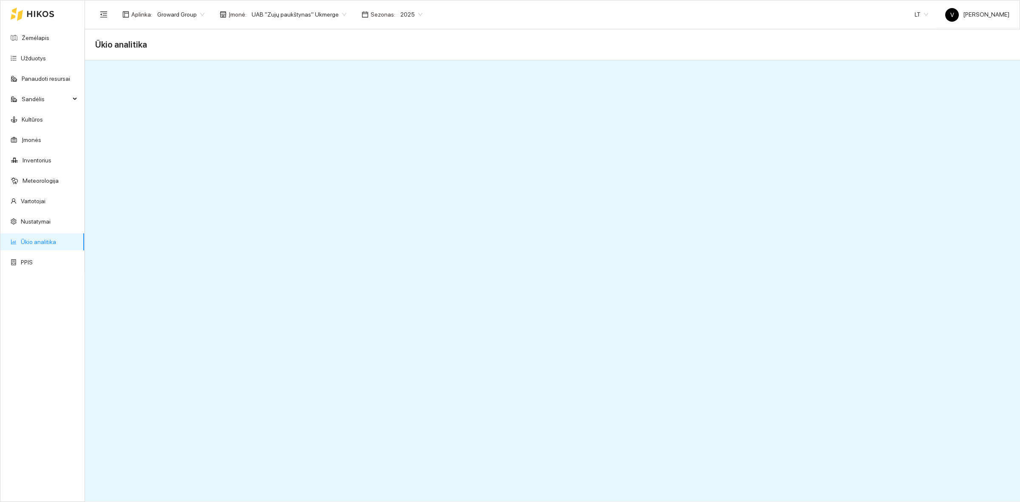
click at [404, 17] on span "2025" at bounding box center [412, 14] width 22 height 13
click at [402, 97] on div "2025" at bounding box center [402, 98] width 22 height 9
click at [45, 240] on link "Ūkio analitika" at bounding box center [38, 242] width 35 height 7
click at [56, 239] on link "Ūkio analitika" at bounding box center [38, 242] width 35 height 7
click at [43, 239] on link "Ūkio analitika" at bounding box center [38, 242] width 35 height 7
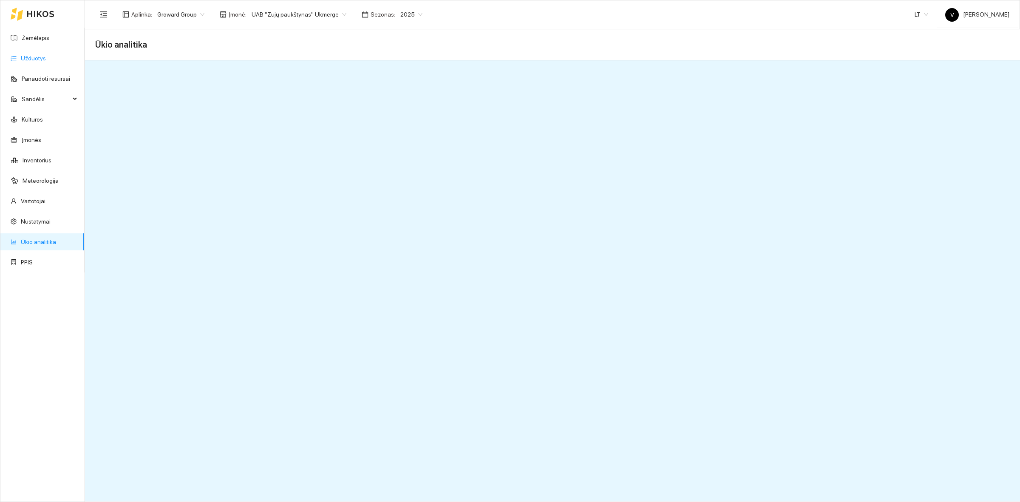
click at [41, 58] on link "Užduotys" at bounding box center [33, 58] width 25 height 7
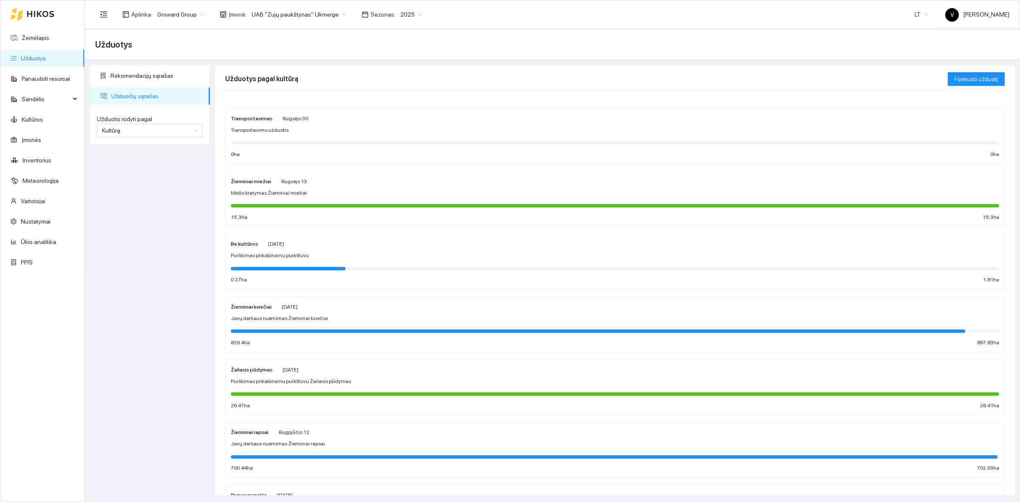
click at [247, 182] on strong "Žieminiai miežiai" at bounding box center [251, 182] width 40 height 6
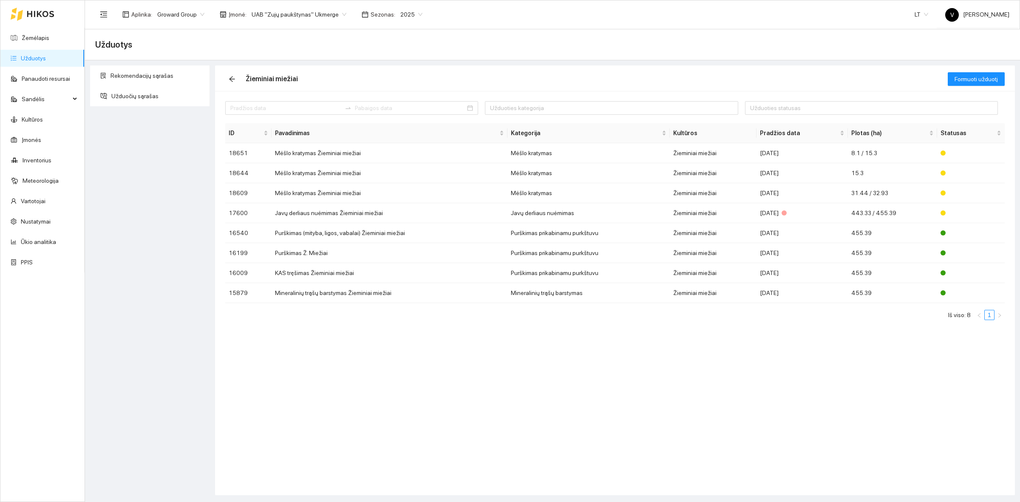
click at [406, 16] on span "2025" at bounding box center [412, 14] width 22 height 13
click at [398, 114] on div "2026" at bounding box center [402, 112] width 22 height 9
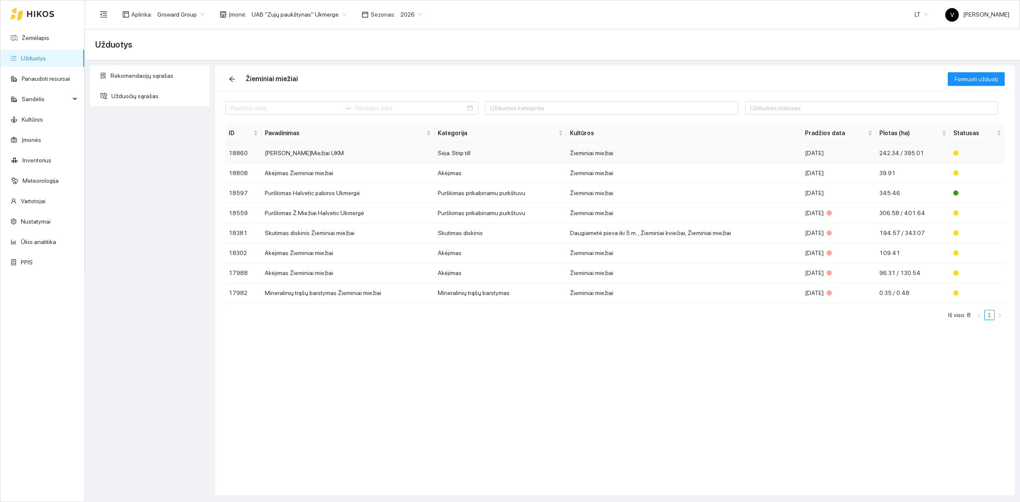
click at [285, 154] on td "[PERSON_NAME]Miežiai UKM" at bounding box center [347, 153] width 173 height 20
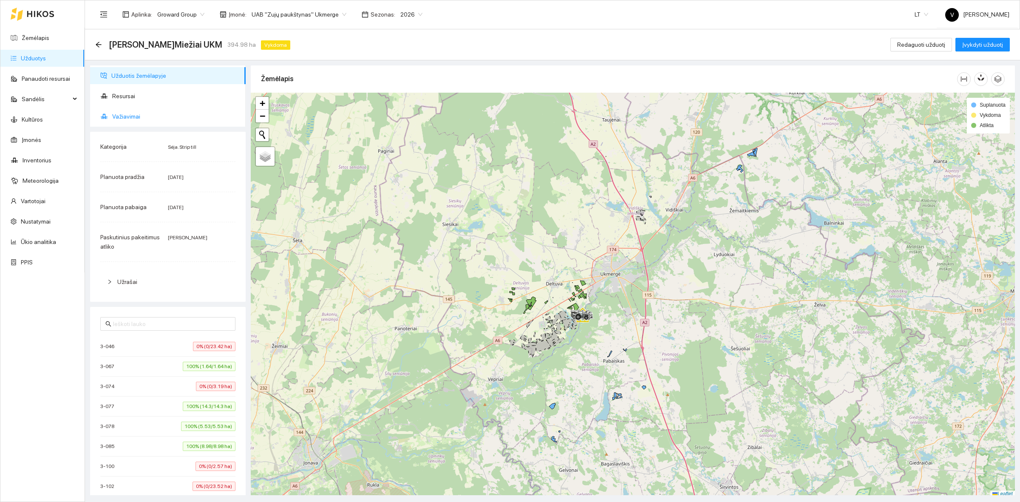
click at [126, 118] on span "Važiavimai" at bounding box center [175, 116] width 127 height 17
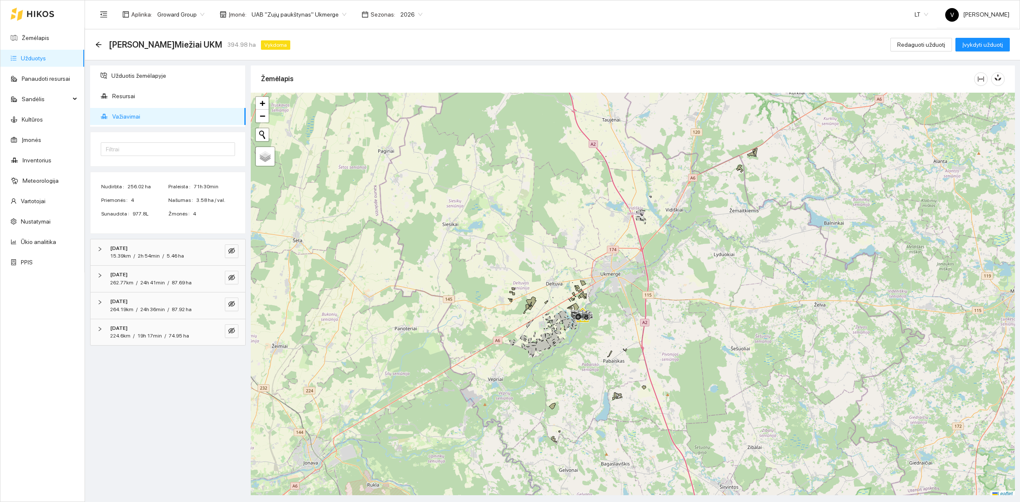
scroll to position [3, 0]
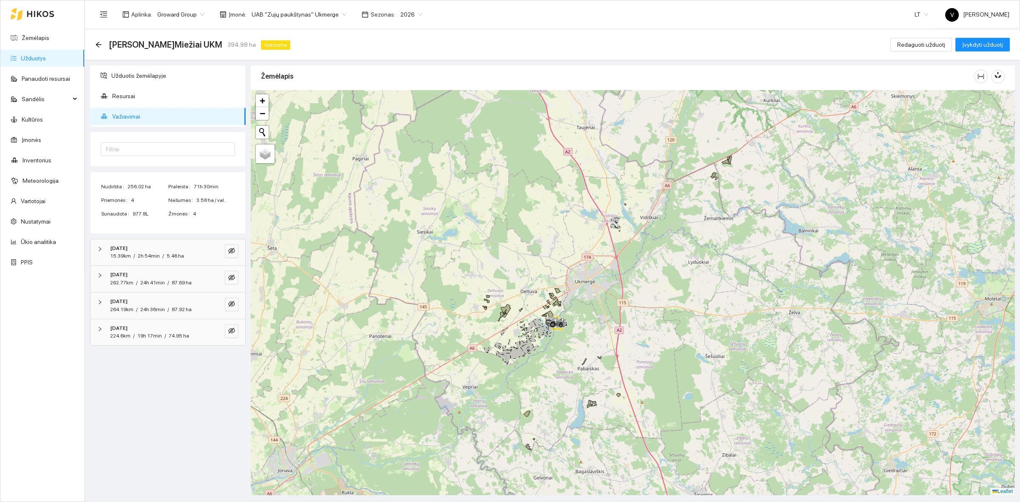
drag, startPoint x: 623, startPoint y: 326, endPoint x: 521, endPoint y: 315, distance: 102.7
click at [590, 336] on div at bounding box center [633, 292] width 764 height 405
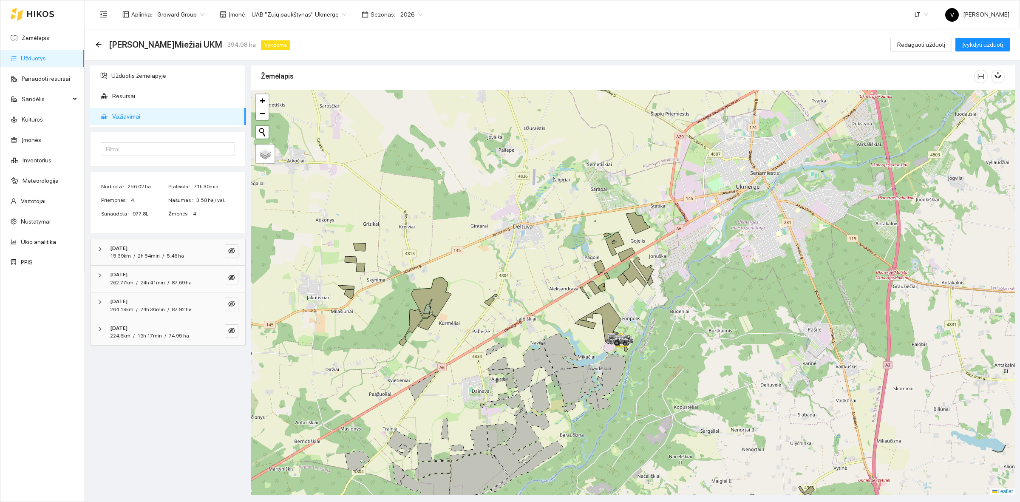
drag, startPoint x: 613, startPoint y: 315, endPoint x: 588, endPoint y: 307, distance: 26.2
click at [588, 307] on div at bounding box center [633, 292] width 764 height 405
click at [227, 247] on button "button" at bounding box center [232, 251] width 14 height 14
drag, startPoint x: 231, startPoint y: 273, endPoint x: 235, endPoint y: 298, distance: 26.3
click at [231, 273] on button "button" at bounding box center [232, 278] width 14 height 14
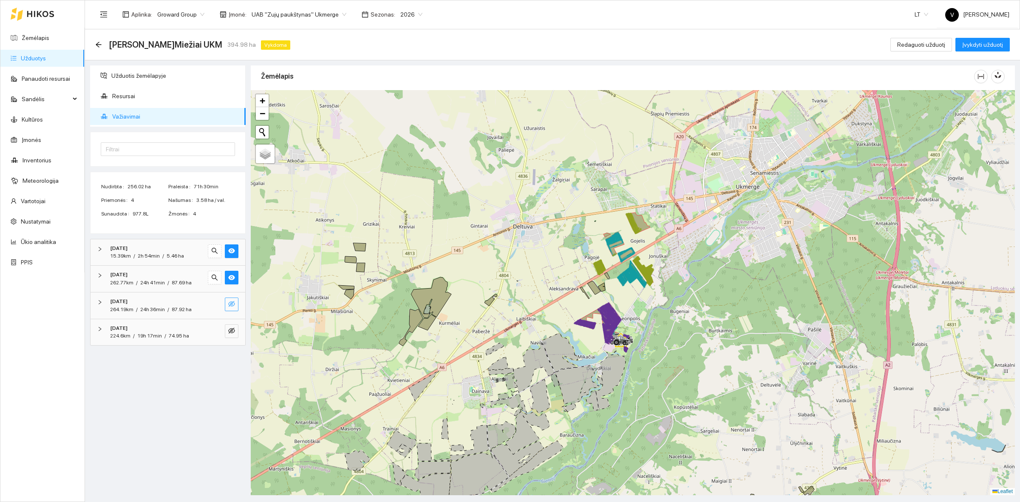
click at [236, 303] on button "button" at bounding box center [232, 305] width 14 height 14
click at [235, 334] on button "button" at bounding box center [232, 331] width 14 height 14
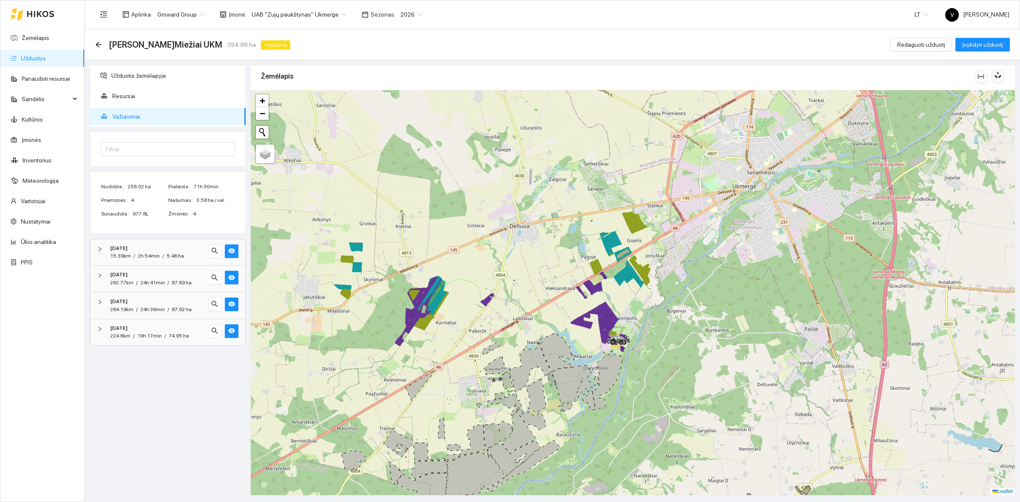
drag, startPoint x: 690, startPoint y: 345, endPoint x: 680, endPoint y: 345, distance: 9.8
click at [684, 345] on div at bounding box center [633, 292] width 764 height 405
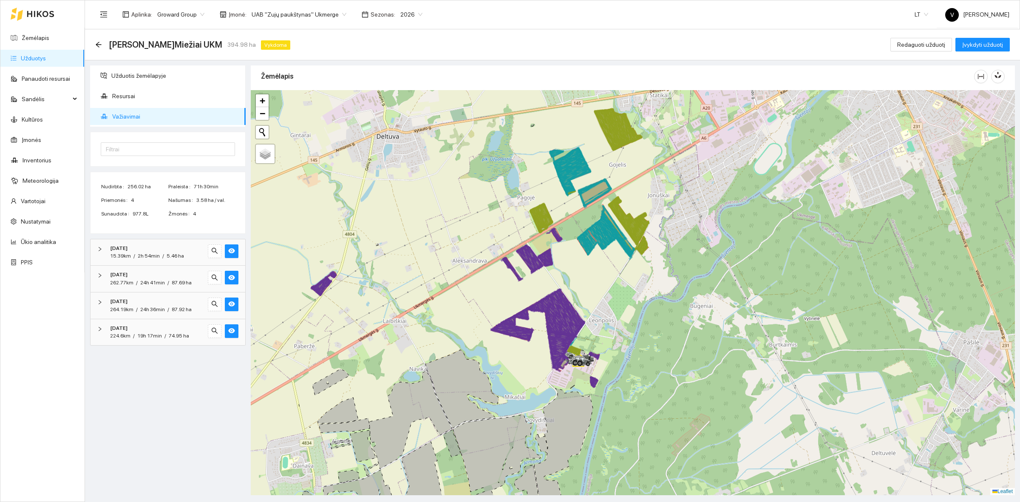
click at [608, 298] on div at bounding box center [633, 292] width 764 height 405
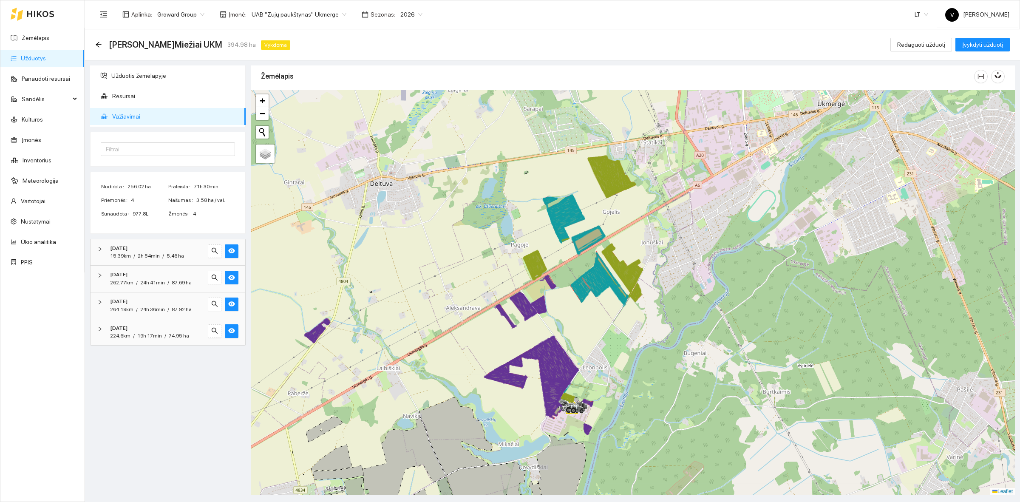
drag, startPoint x: 629, startPoint y: 267, endPoint x: 626, endPoint y: 319, distance: 52.4
click at [626, 319] on div at bounding box center [633, 292] width 764 height 405
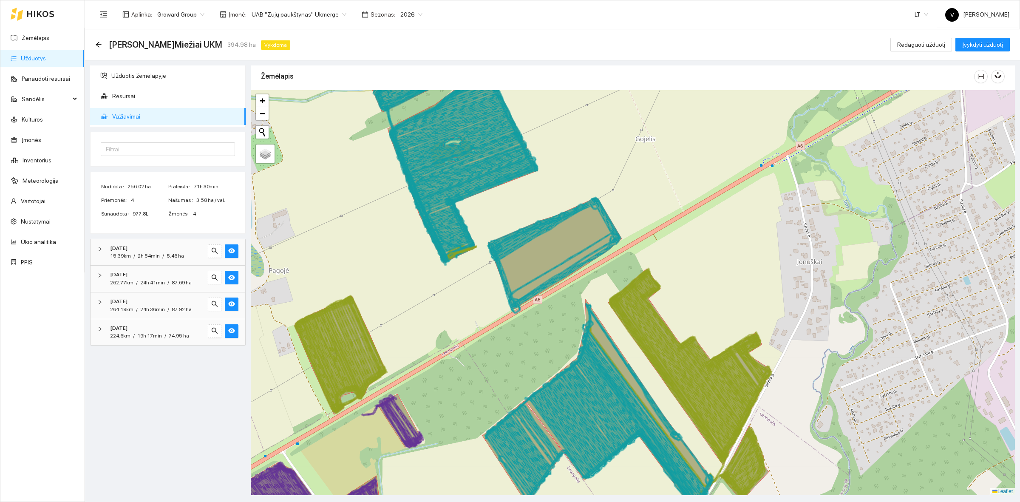
drag, startPoint x: 592, startPoint y: 223, endPoint x: 638, endPoint y: 196, distance: 52.8
click at [638, 197] on div at bounding box center [633, 292] width 764 height 405
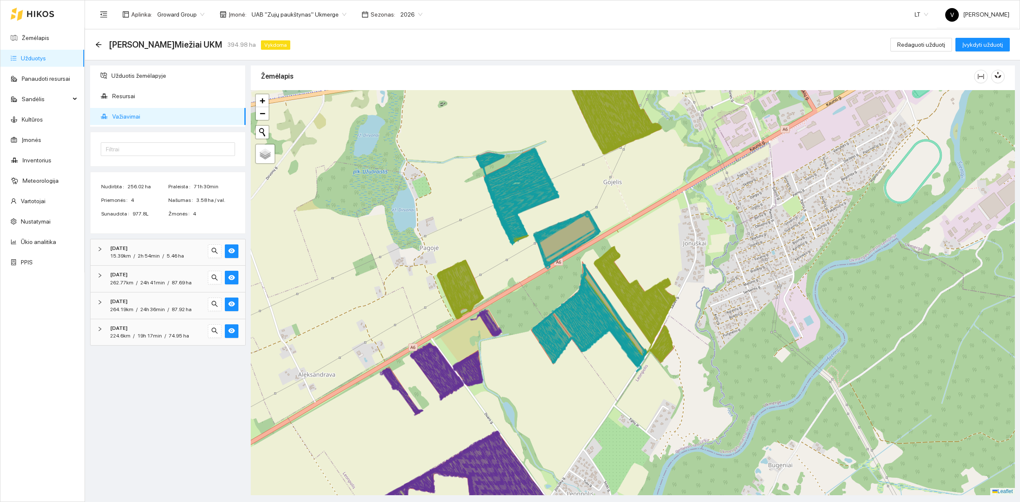
drag, startPoint x: 461, startPoint y: 350, endPoint x: 531, endPoint y: 300, distance: 86.2
click at [531, 300] on div at bounding box center [633, 292] width 764 height 405
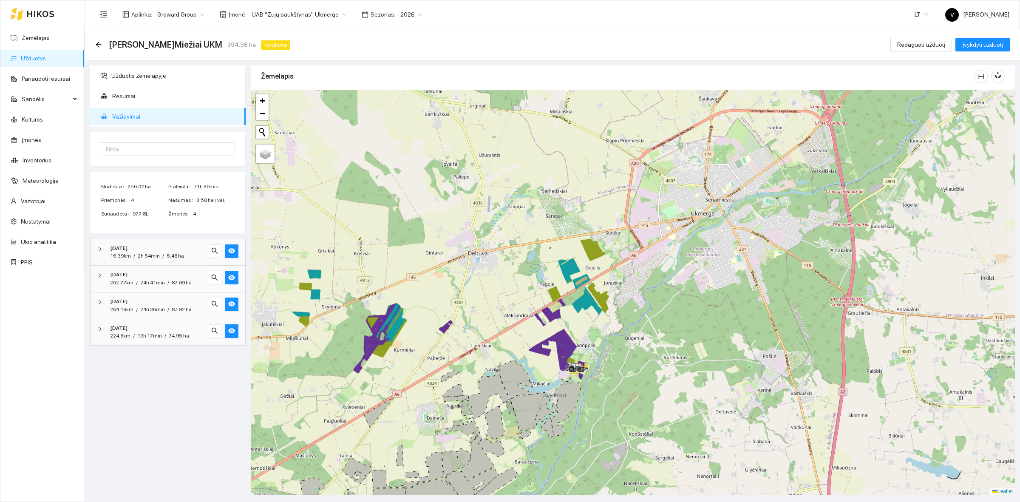
drag, startPoint x: 469, startPoint y: 341, endPoint x: 501, endPoint y: 337, distance: 32.1
click at [501, 337] on div at bounding box center [633, 292] width 764 height 405
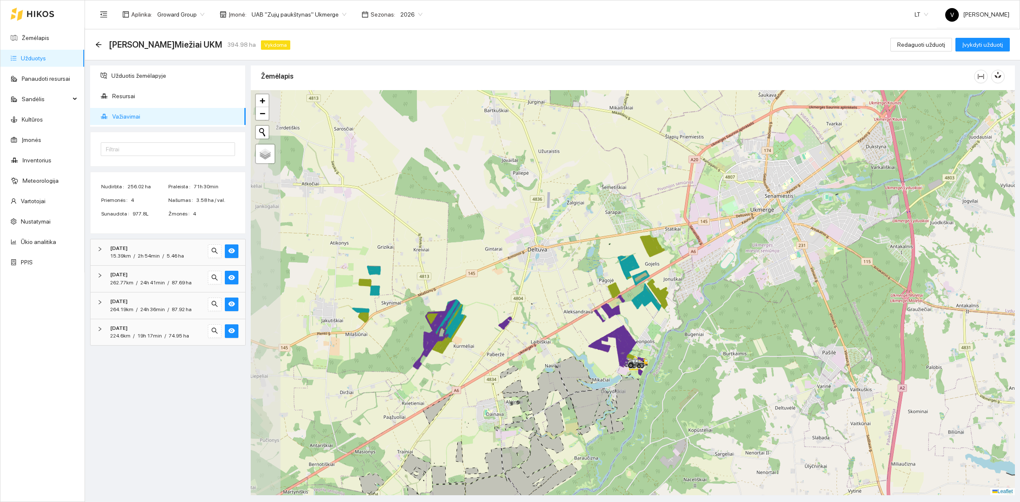
drag, startPoint x: 449, startPoint y: 363, endPoint x: 466, endPoint y: 362, distance: 17.4
click at [466, 362] on div at bounding box center [633, 292] width 764 height 405
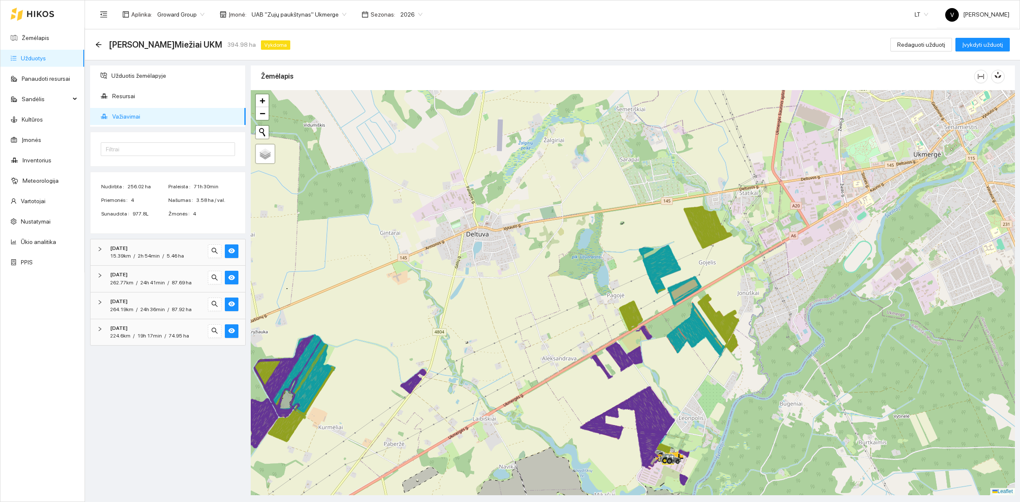
drag, startPoint x: 572, startPoint y: 268, endPoint x: 465, endPoint y: 301, distance: 112.2
click at [465, 301] on div at bounding box center [633, 292] width 764 height 405
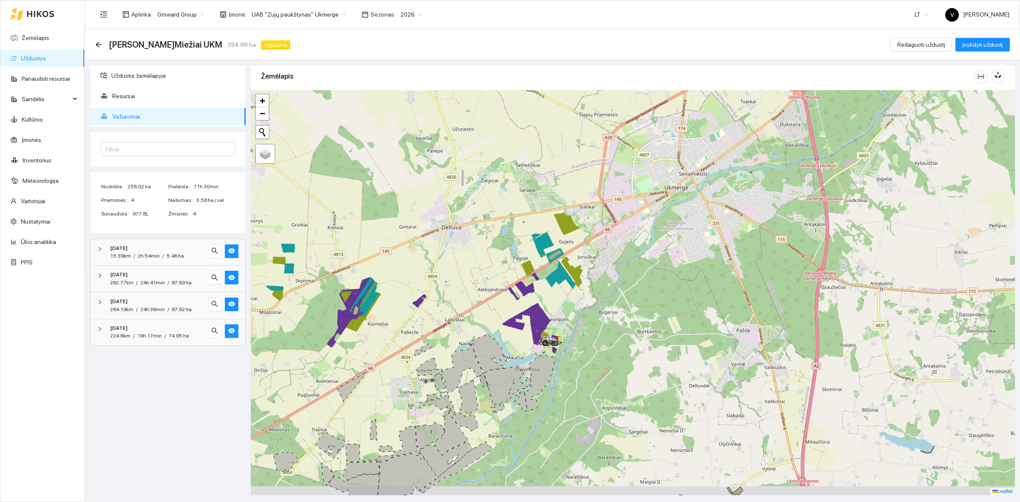
drag, startPoint x: 534, startPoint y: 383, endPoint x: 464, endPoint y: 325, distance: 90.3
click at [471, 334] on icon at bounding box center [489, 353] width 37 height 39
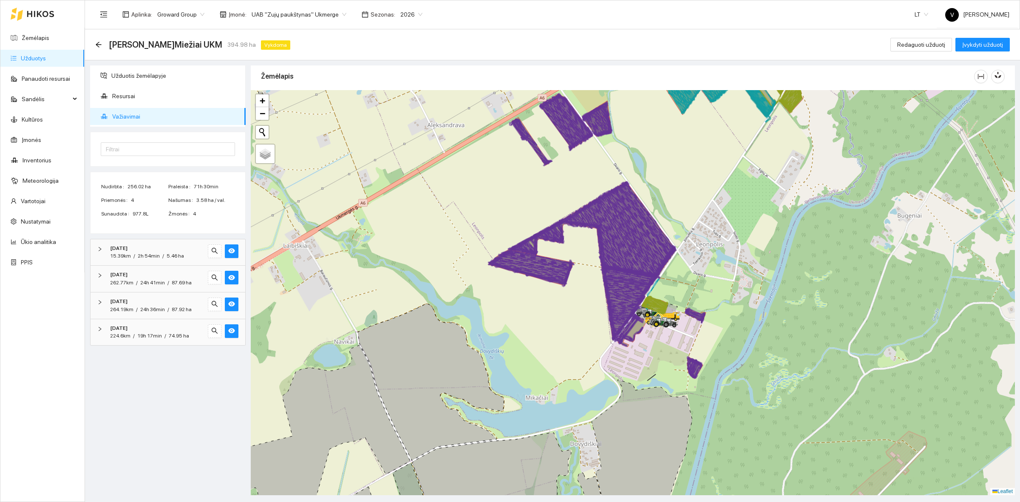
drag, startPoint x: 425, startPoint y: 251, endPoint x: 577, endPoint y: 250, distance: 151.4
click at [577, 250] on div at bounding box center [633, 292] width 764 height 405
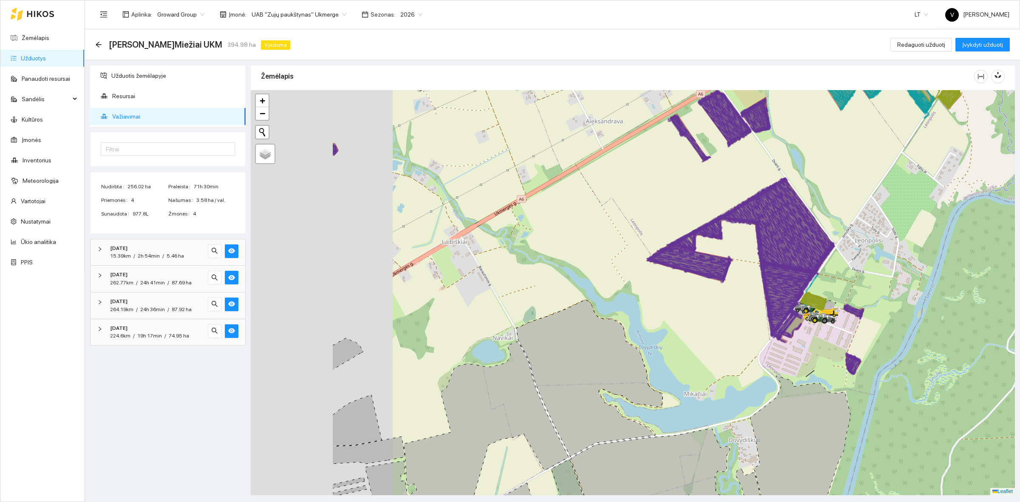
drag, startPoint x: 400, startPoint y: 205, endPoint x: 558, endPoint y: 201, distance: 158.6
click at [558, 201] on div at bounding box center [633, 292] width 764 height 405
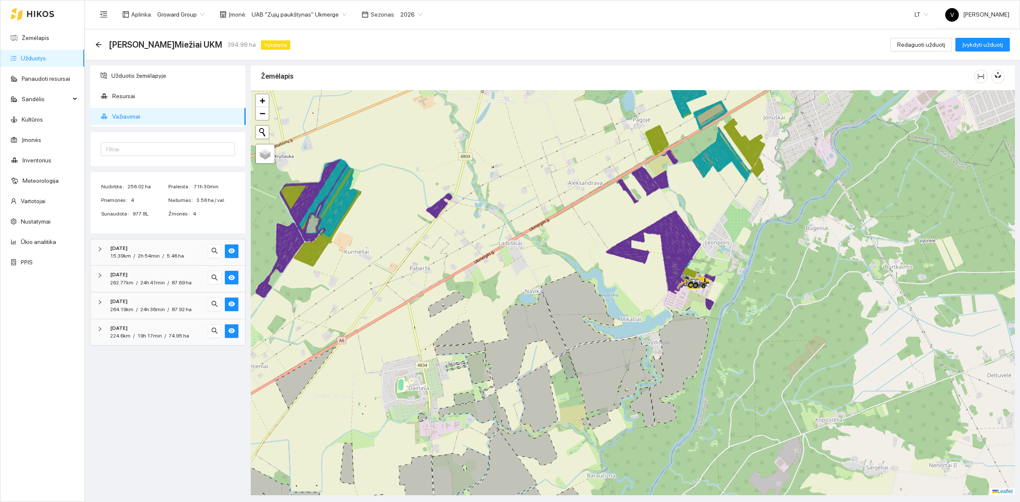
drag, startPoint x: 459, startPoint y: 237, endPoint x: 497, endPoint y: 300, distance: 73.3
click at [497, 300] on div at bounding box center [633, 292] width 764 height 405
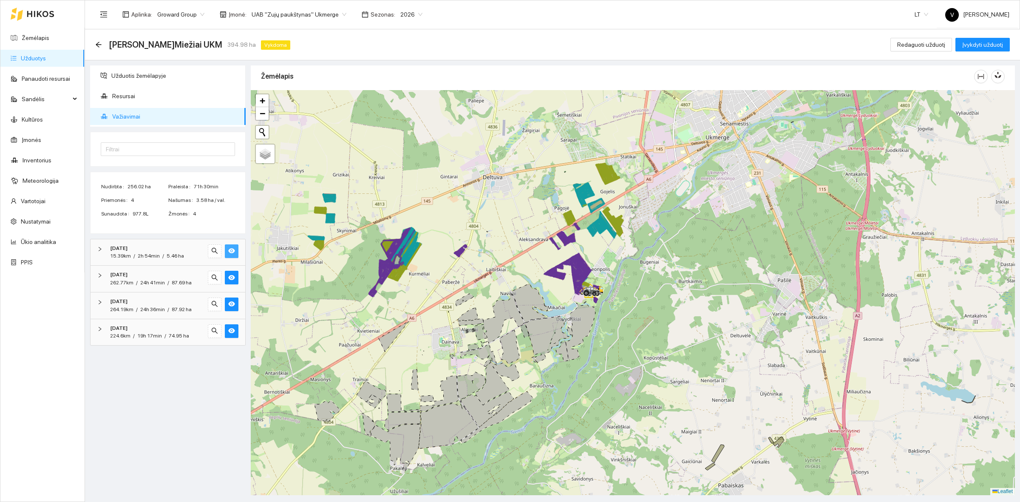
click at [231, 247] on button "button" at bounding box center [232, 251] width 14 height 14
click at [229, 278] on icon "eye" at bounding box center [231, 277] width 7 height 5
click at [230, 305] on icon "eye" at bounding box center [231, 304] width 7 height 5
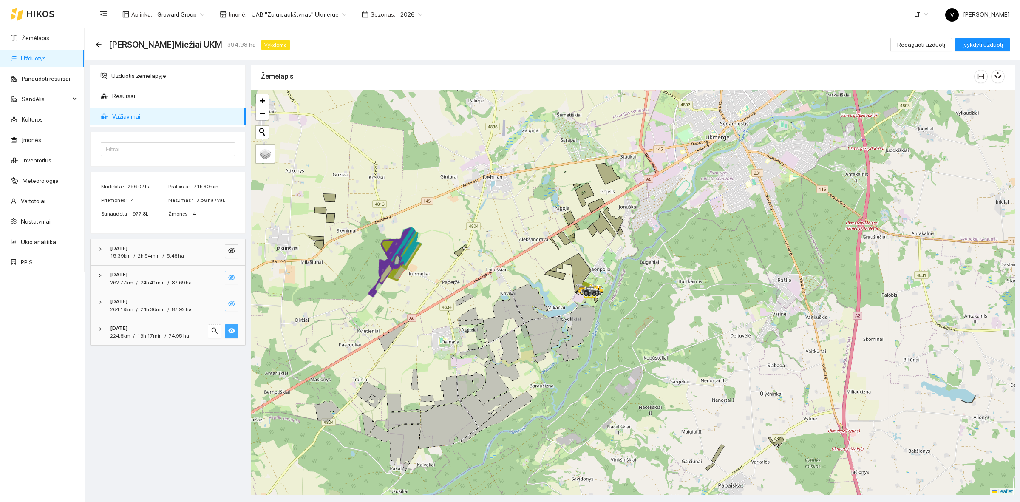
click at [232, 332] on icon "eye" at bounding box center [231, 330] width 7 height 7
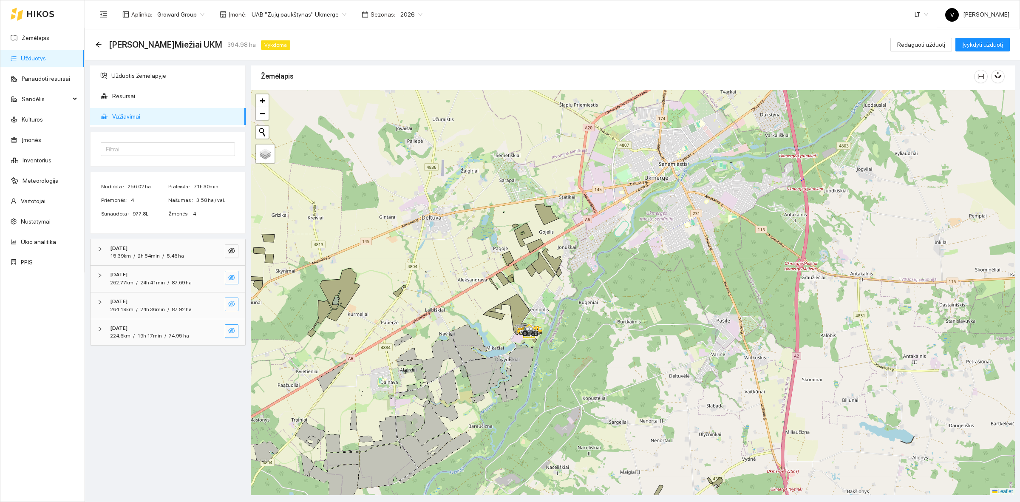
drag, startPoint x: 653, startPoint y: 249, endPoint x: 590, endPoint y: 294, distance: 76.8
click at [590, 294] on div at bounding box center [633, 292] width 764 height 405
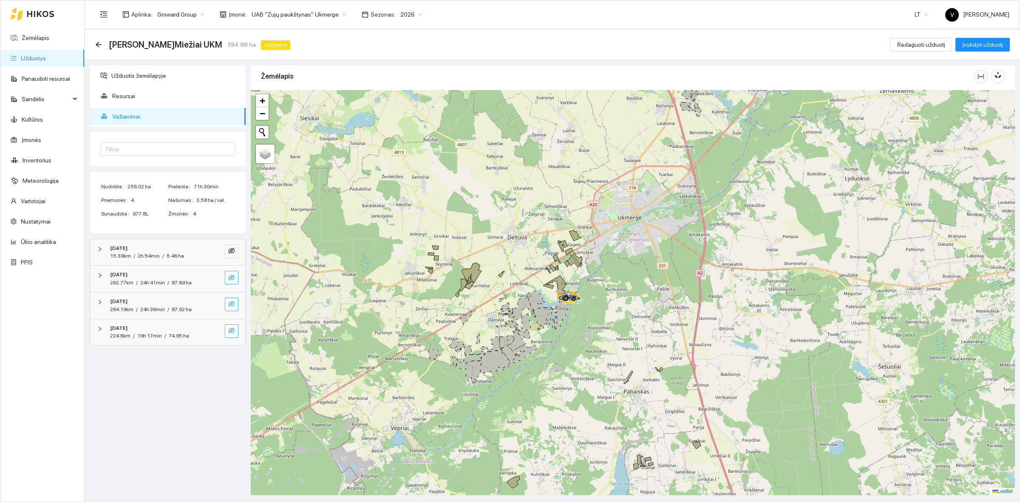
drag, startPoint x: 445, startPoint y: 278, endPoint x: 479, endPoint y: 276, distance: 34.0
click at [479, 276] on div at bounding box center [633, 292] width 764 height 405
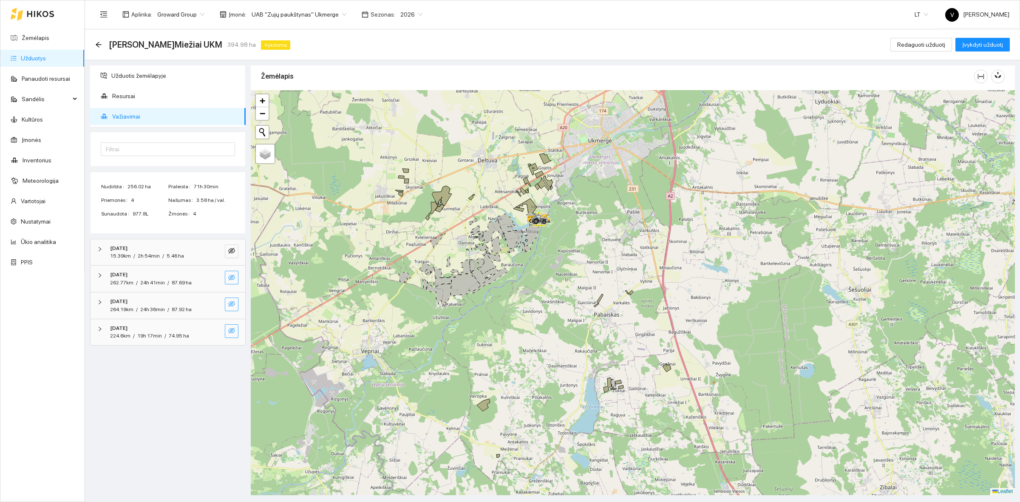
drag, startPoint x: 555, startPoint y: 396, endPoint x: 525, endPoint y: 318, distance: 83.9
click at [525, 318] on div at bounding box center [633, 292] width 764 height 405
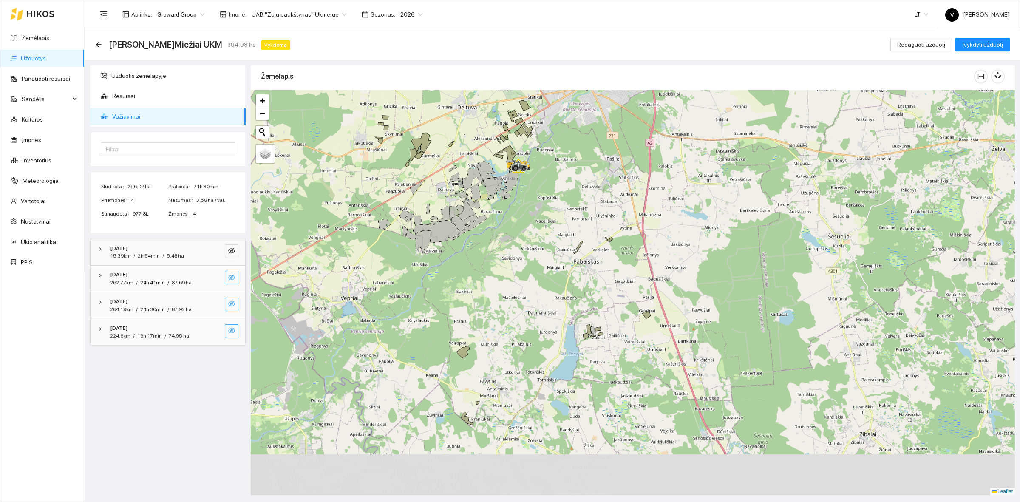
drag, startPoint x: 668, startPoint y: 375, endPoint x: 648, endPoint y: 323, distance: 55.6
click at [648, 323] on div at bounding box center [633, 292] width 764 height 405
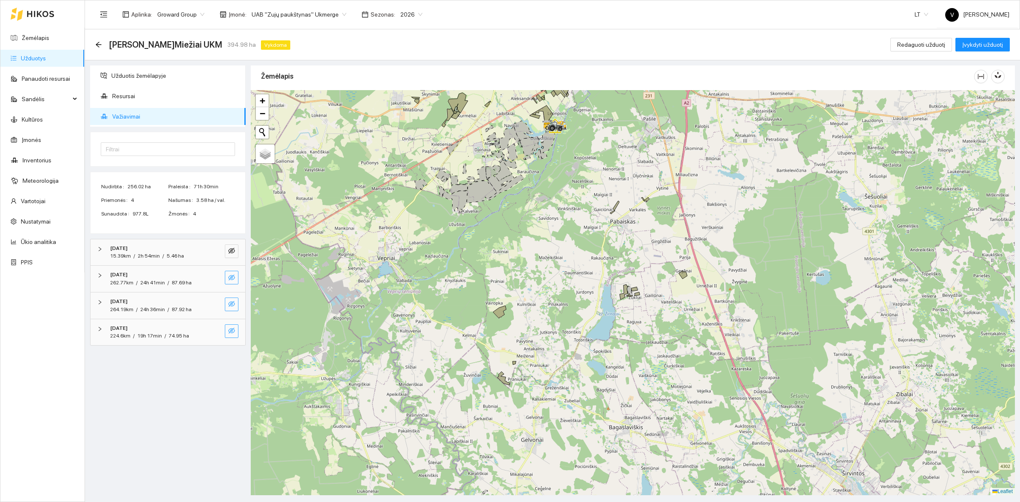
drag, startPoint x: 475, startPoint y: 373, endPoint x: 511, endPoint y: 335, distance: 52.7
click at [511, 335] on div at bounding box center [633, 292] width 764 height 405
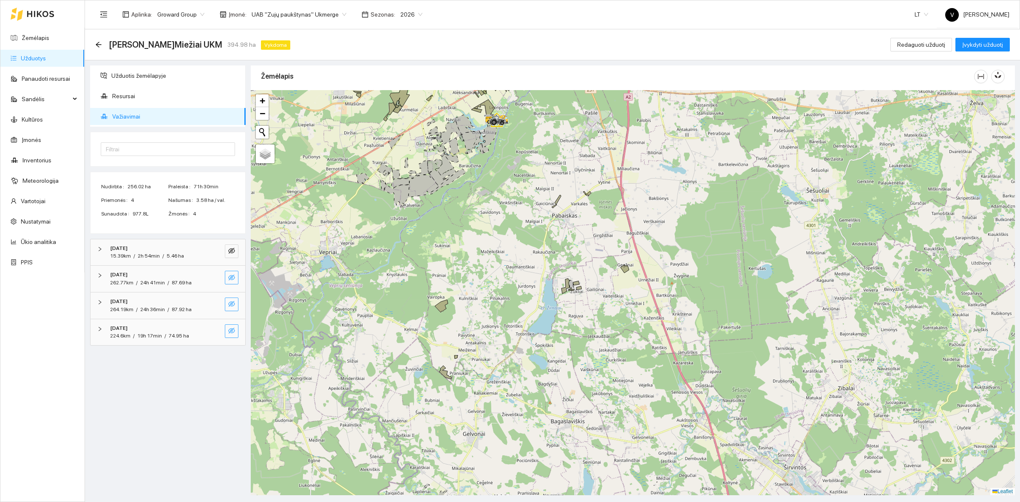
drag, startPoint x: 648, startPoint y: 394, endPoint x: 589, endPoint y: 388, distance: 58.6
click at [589, 388] on div at bounding box center [633, 292] width 764 height 405
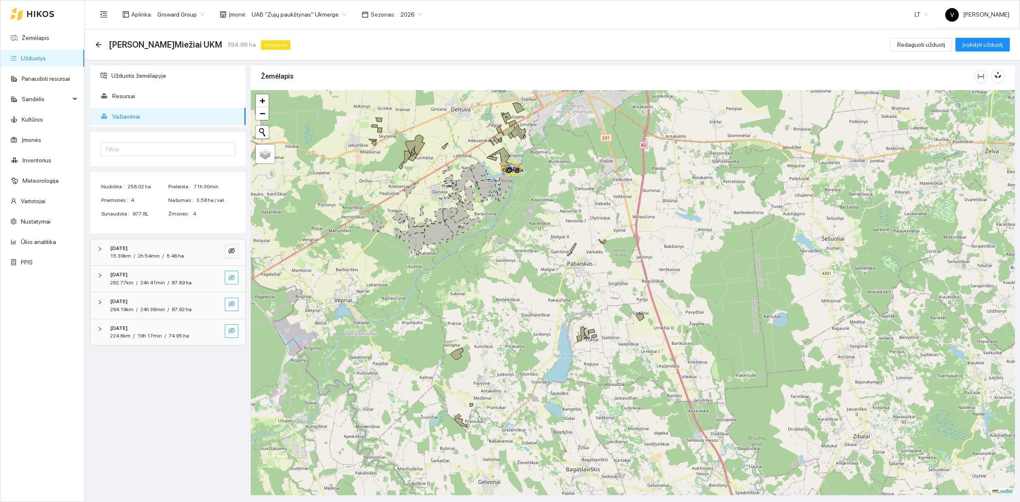
drag, startPoint x: 573, startPoint y: 209, endPoint x: 572, endPoint y: 233, distance: 24.2
click at [589, 249] on div at bounding box center [633, 292] width 764 height 405
click at [235, 256] on button "button" at bounding box center [232, 251] width 14 height 14
click at [239, 276] on div "2025-09-09 262.77km / 24h 41min / 87.69 ha" at bounding box center [168, 279] width 155 height 26
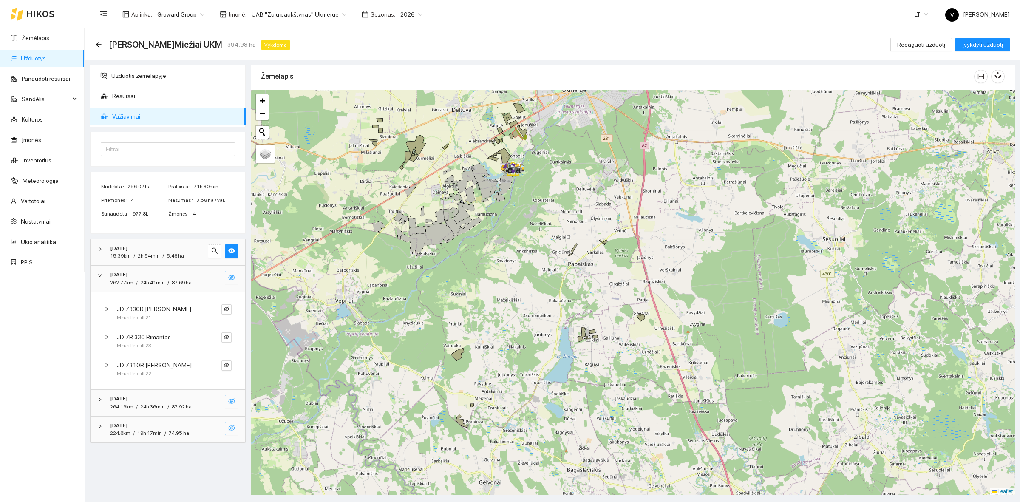
click at [234, 304] on div "JD 7330R Paulius Mzuri ProTill 21" at bounding box center [167, 313] width 141 height 28
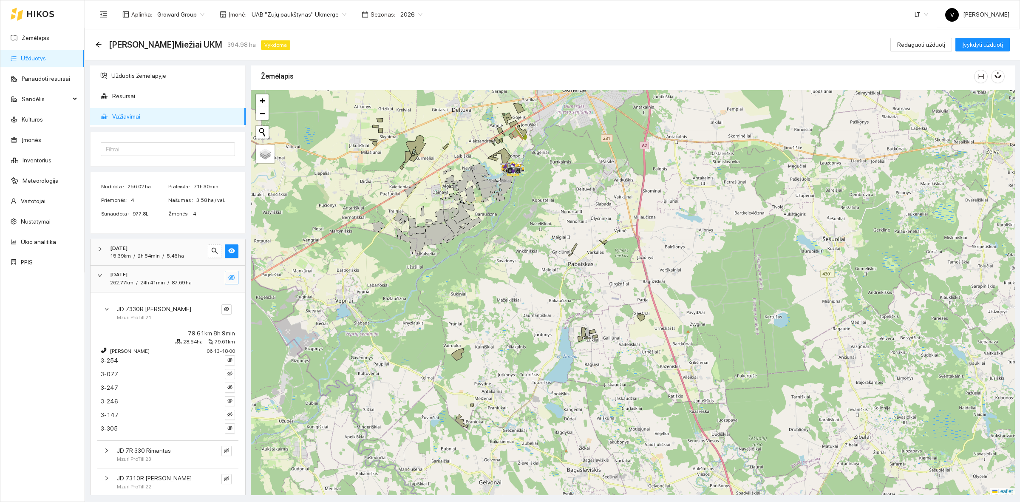
click at [228, 279] on icon "eye-invisible" at bounding box center [231, 277] width 7 height 7
click at [101, 275] on icon "right" at bounding box center [99, 275] width 5 height 5
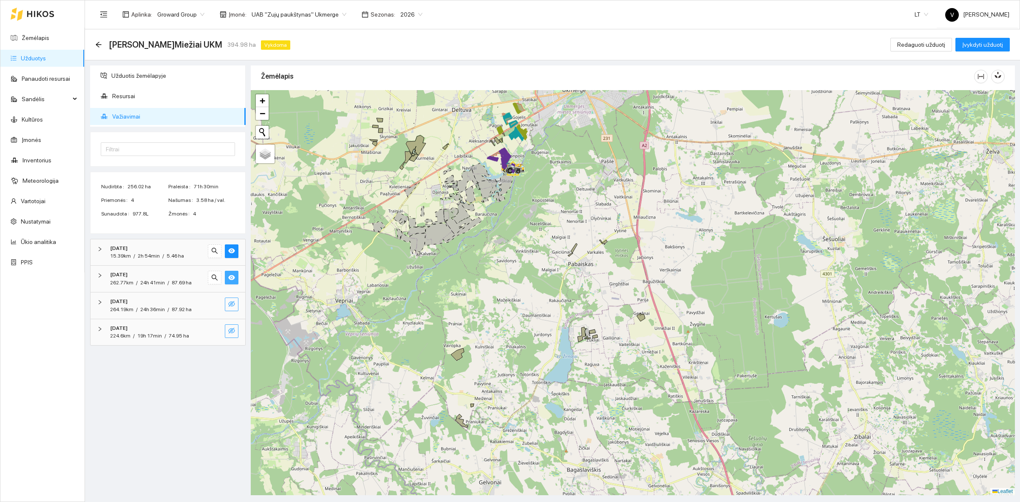
click at [231, 307] on icon "eye-invisible" at bounding box center [231, 304] width 7 height 6
click at [228, 330] on icon "eye-invisible" at bounding box center [231, 330] width 7 height 7
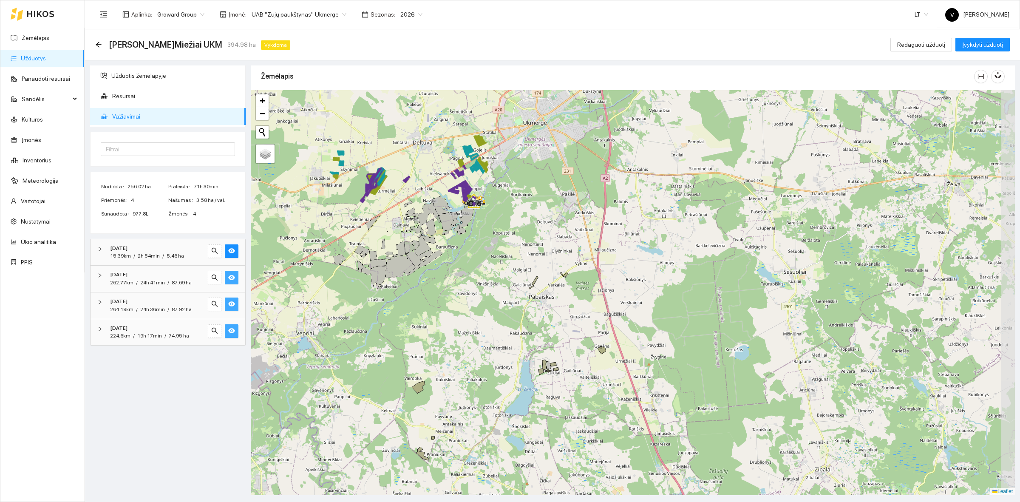
drag, startPoint x: 597, startPoint y: 311, endPoint x: 602, endPoint y: 381, distance: 69.9
click at [589, 346] on div at bounding box center [633, 292] width 764 height 405
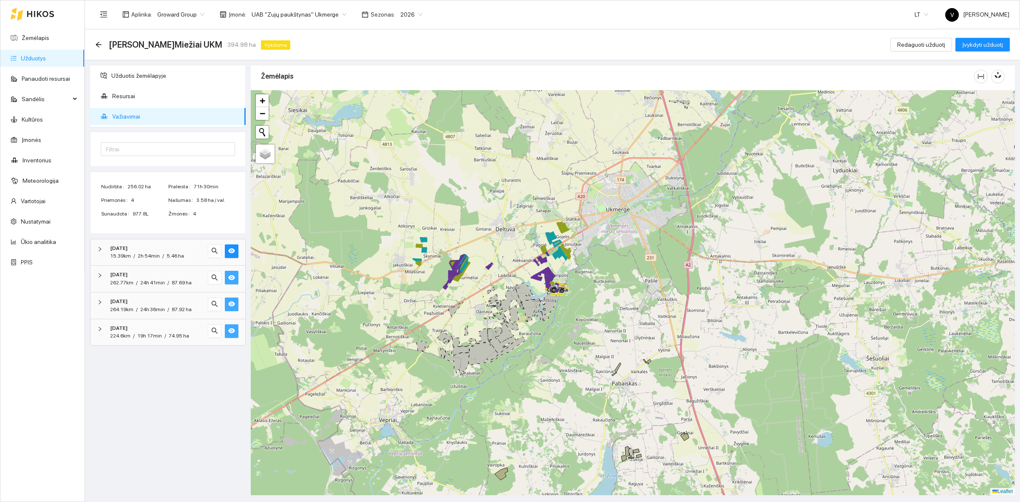
drag, startPoint x: 427, startPoint y: 215, endPoint x: 560, endPoint y: 298, distance: 156.8
click at [508, 275] on div at bounding box center [633, 292] width 764 height 405
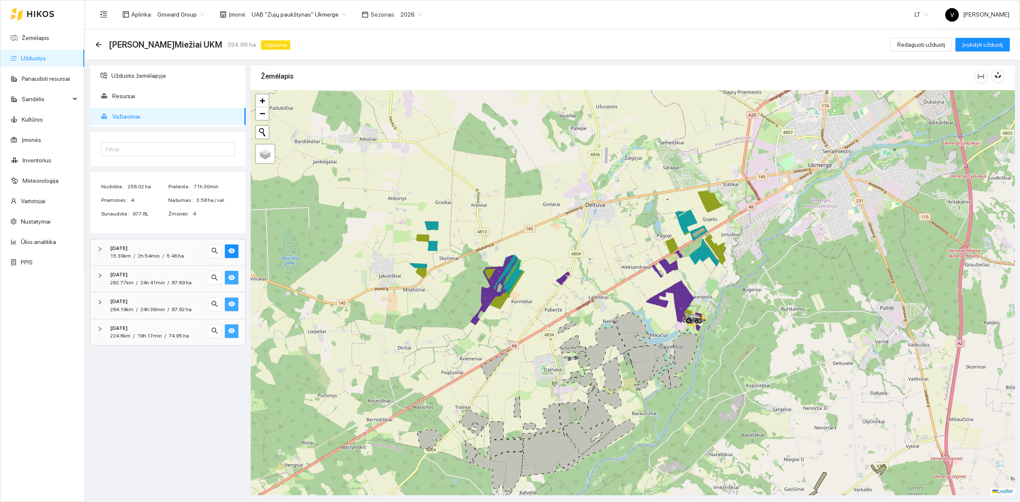
drag, startPoint x: 491, startPoint y: 293, endPoint x: 564, endPoint y: 265, distance: 77.4
click at [564, 265] on div at bounding box center [633, 292] width 764 height 405
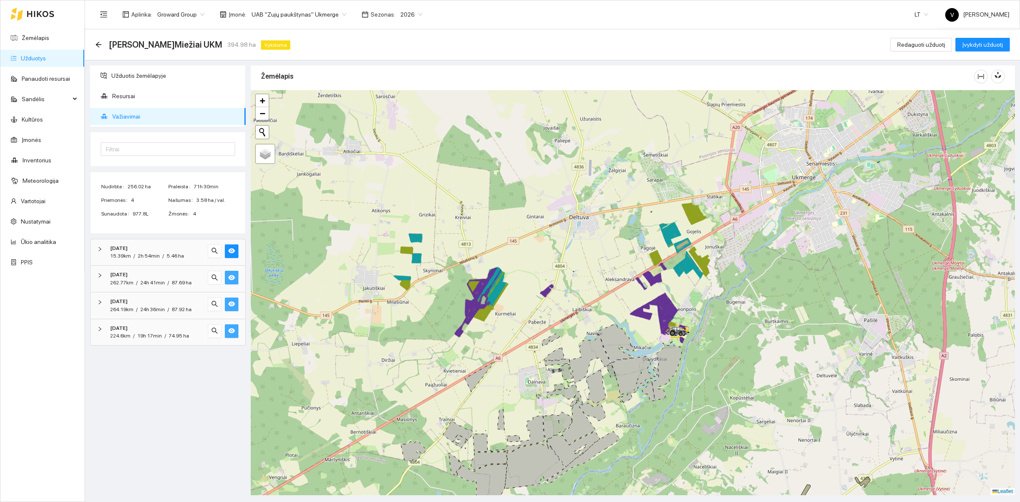
drag, startPoint x: 681, startPoint y: 192, endPoint x: 665, endPoint y: 204, distance: 20.3
click at [665, 204] on div at bounding box center [633, 292] width 764 height 405
drag, startPoint x: 568, startPoint y: 343, endPoint x: 647, endPoint y: 309, distance: 85.7
click at [577, 309] on div at bounding box center [633, 292] width 764 height 405
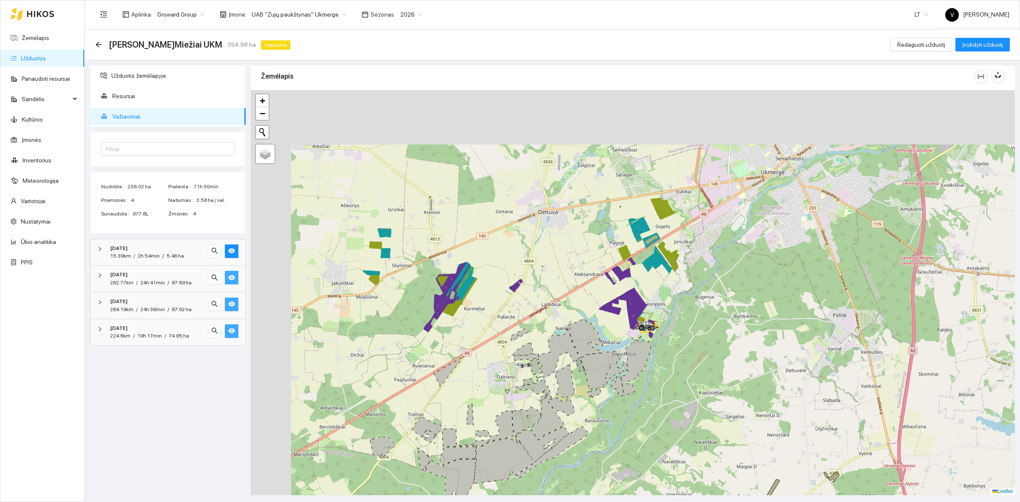
click at [554, 277] on div at bounding box center [633, 292] width 764 height 405
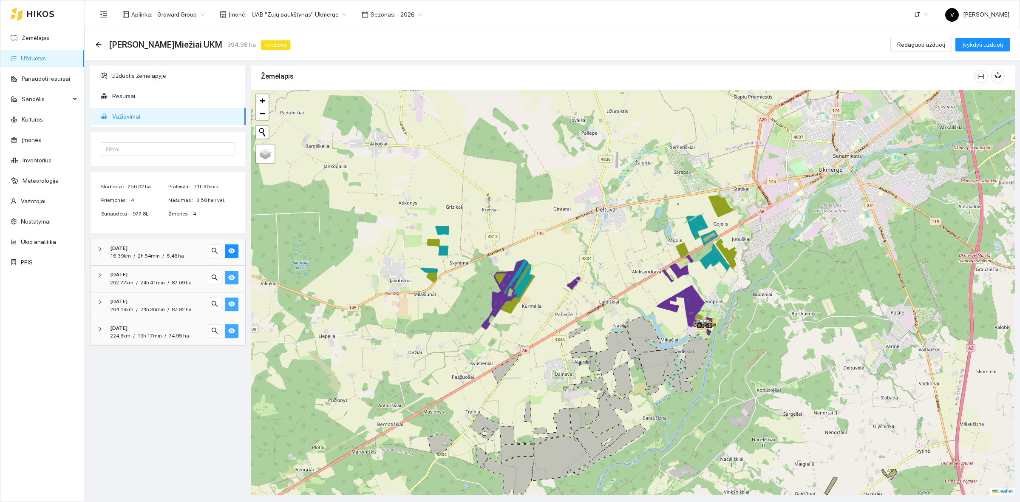
drag, startPoint x: 540, startPoint y: 224, endPoint x: 545, endPoint y: 224, distance: 5.1
click at [545, 224] on div at bounding box center [633, 292] width 764 height 405
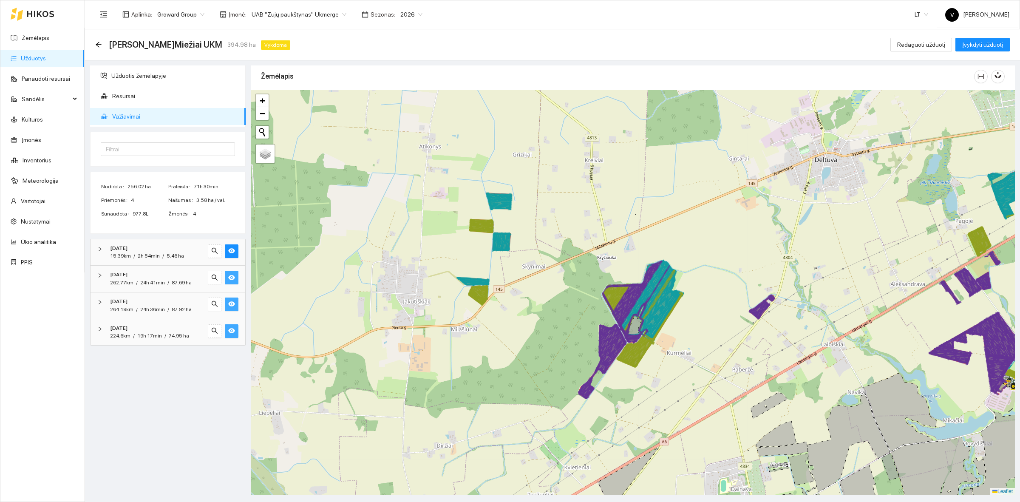
click at [537, 259] on div at bounding box center [633, 292] width 764 height 405
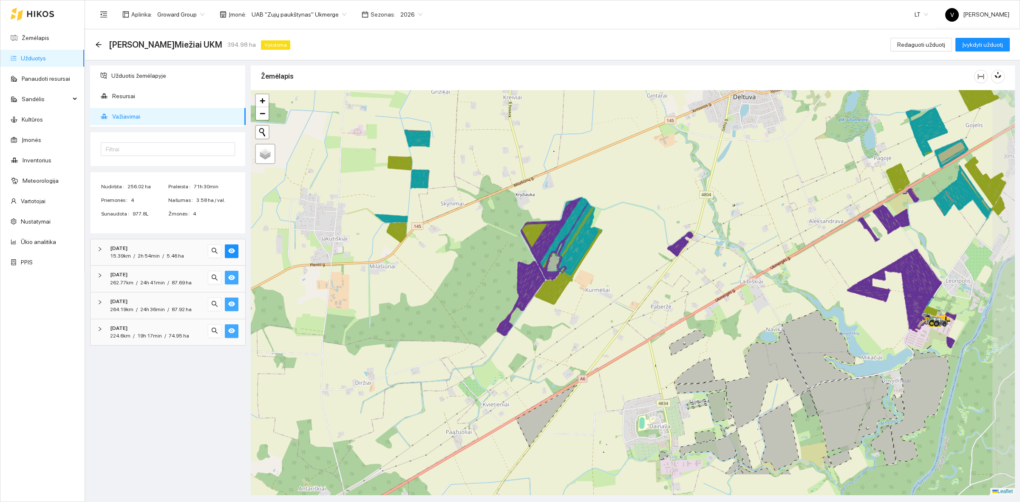
drag, startPoint x: 616, startPoint y: 285, endPoint x: 538, endPoint y: 223, distance: 99.6
click at [538, 223] on icon at bounding box center [544, 248] width 37 height 50
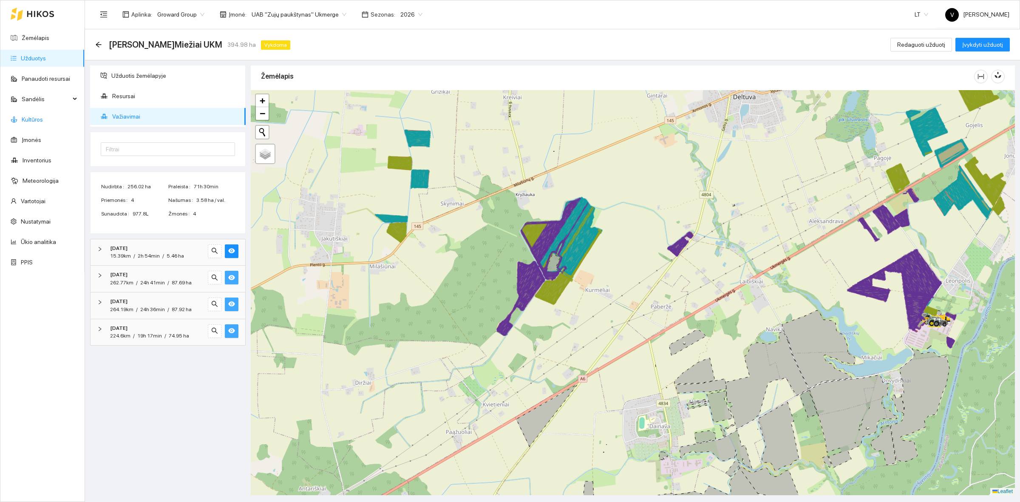
click at [33, 120] on link "Kultūros" at bounding box center [32, 119] width 21 height 7
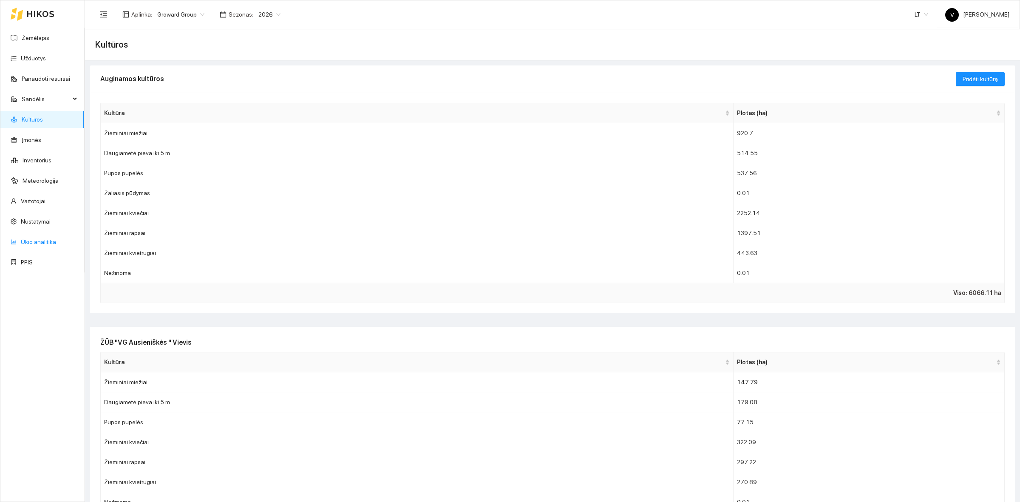
click at [35, 241] on link "Ūkio analitika" at bounding box center [38, 242] width 35 height 7
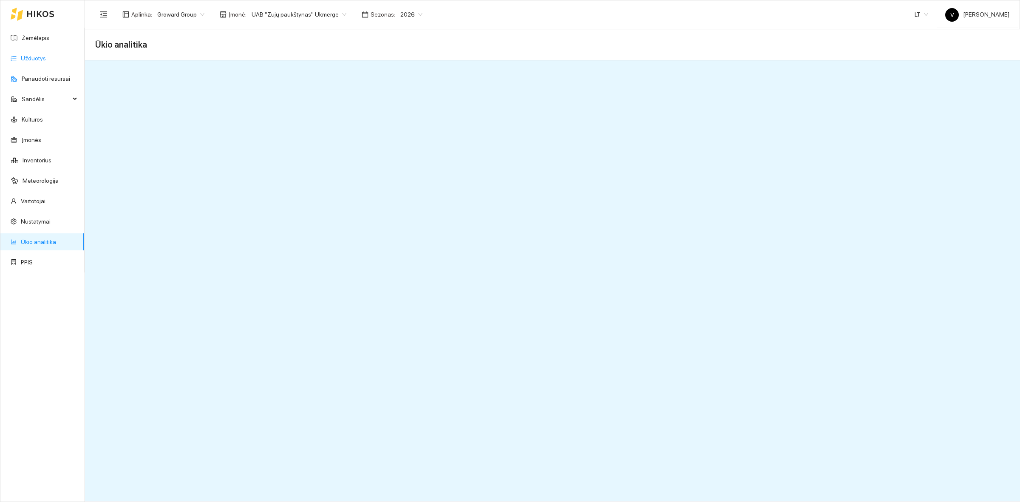
click at [26, 61] on link "Užduotys" at bounding box center [33, 58] width 25 height 7
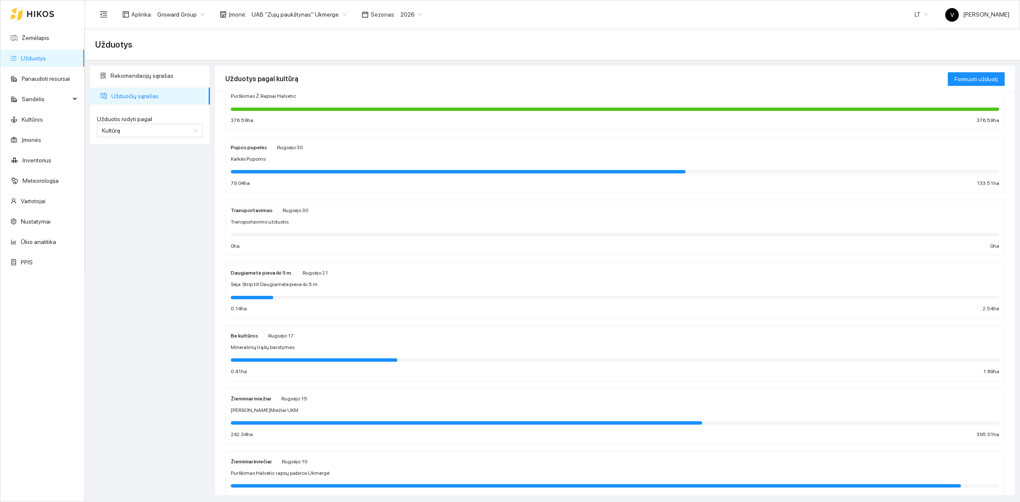
scroll to position [196, 0]
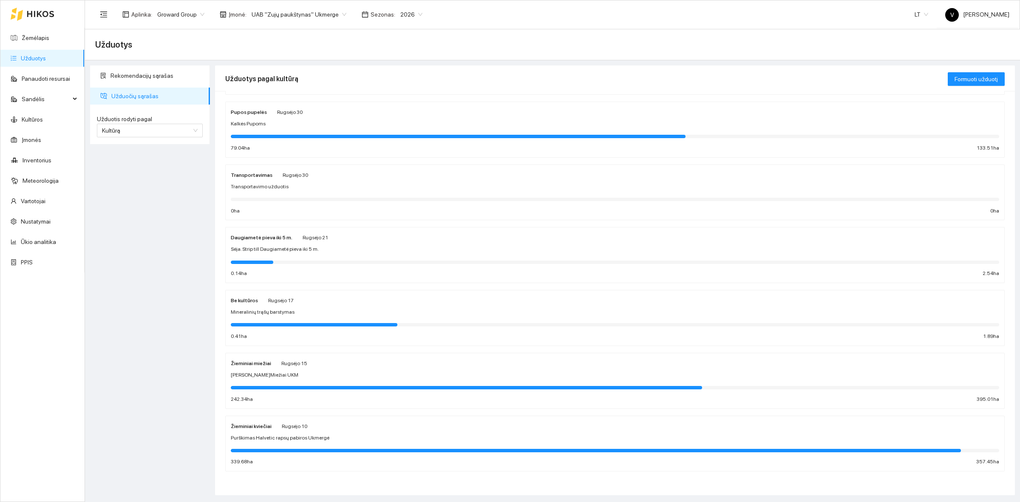
click at [251, 361] on strong "Žieminiai miežiai" at bounding box center [251, 364] width 40 height 6
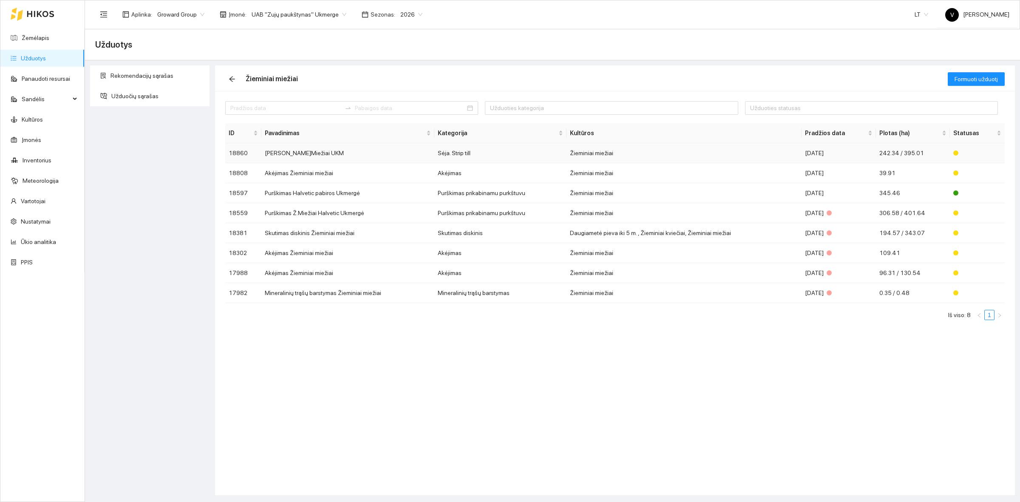
click at [281, 153] on td "[PERSON_NAME]Miežiai UKM" at bounding box center [347, 153] width 173 height 20
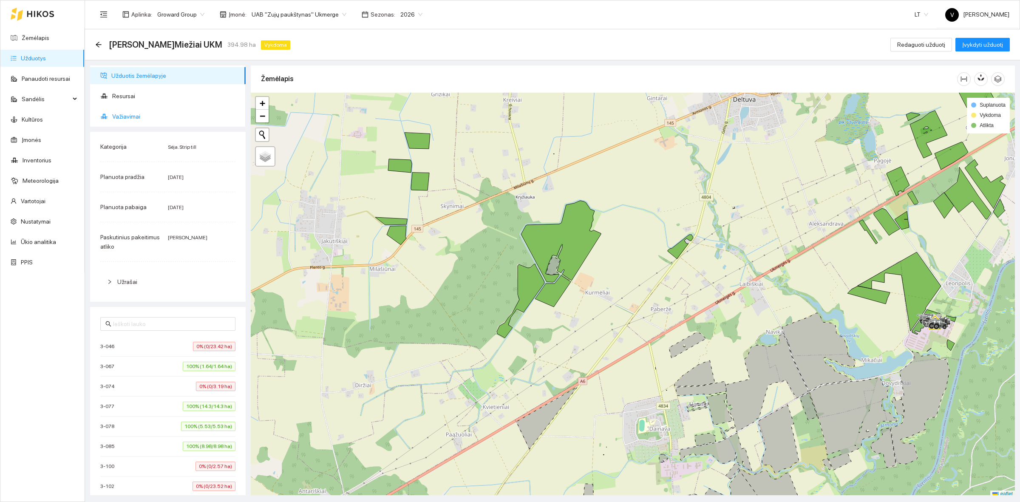
click at [602, 360] on div at bounding box center [633, 295] width 764 height 405
click at [565, 293] on div at bounding box center [633, 295] width 764 height 405
click at [521, 235] on icon at bounding box center [561, 242] width 80 height 82
click at [128, 100] on span "Resursai" at bounding box center [175, 96] width 127 height 17
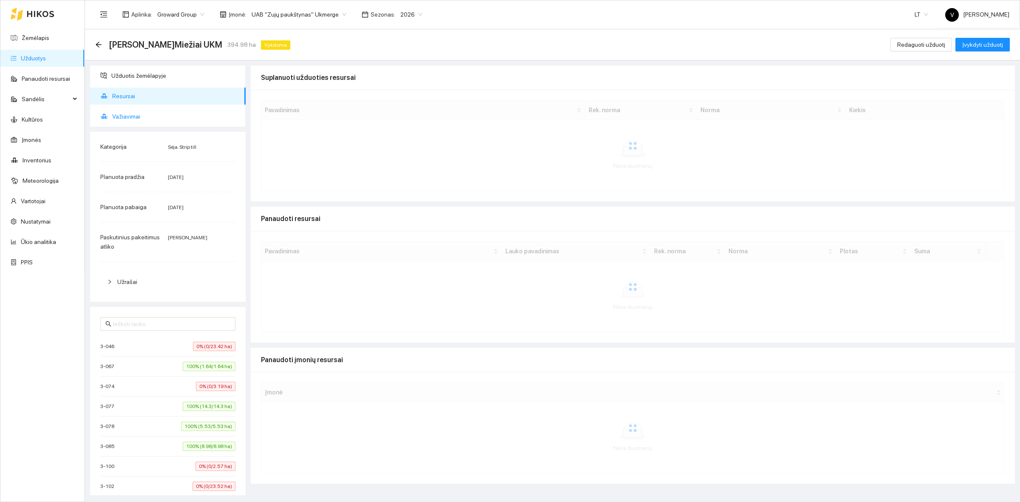
click at [125, 119] on span "Važiavimai" at bounding box center [175, 116] width 127 height 17
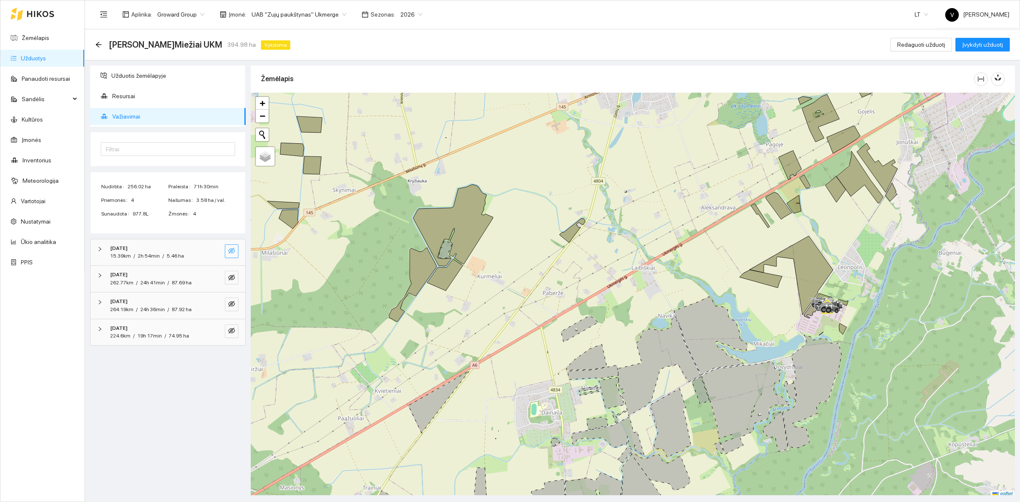
click at [230, 252] on icon "eye-invisible" at bounding box center [231, 251] width 7 height 6
click at [234, 273] on button "button" at bounding box center [232, 278] width 14 height 14
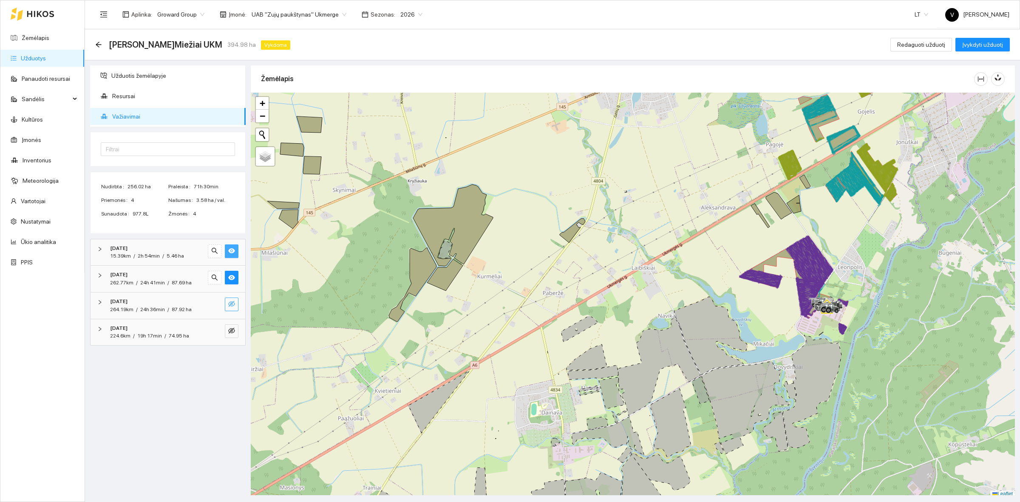
click at [233, 300] on button "button" at bounding box center [232, 305] width 14 height 14
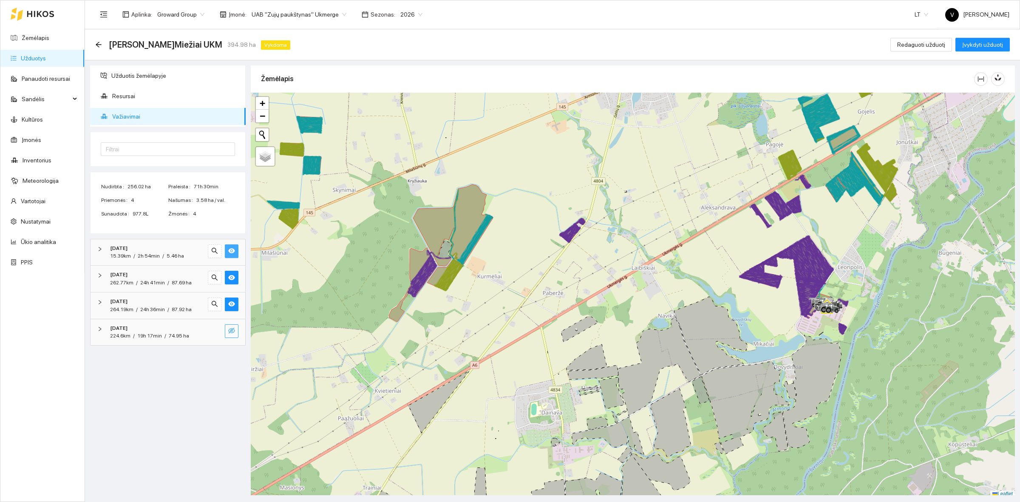
click at [233, 327] on button "button" at bounding box center [232, 331] width 14 height 14
